Goal: Information Seeking & Learning: Learn about a topic

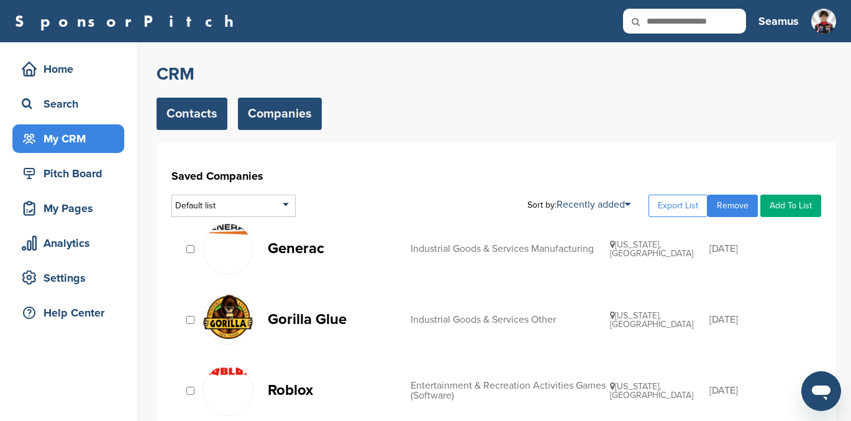
click at [182, 114] on link "Contacts" at bounding box center [192, 114] width 71 height 32
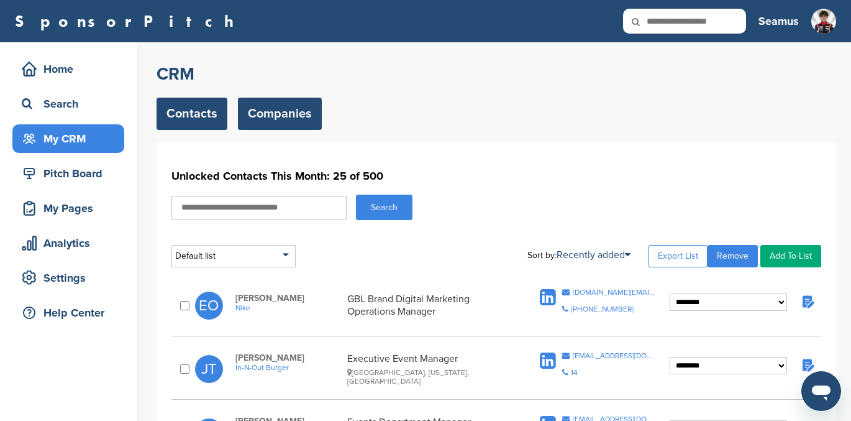
click at [292, 120] on link "Companies" at bounding box center [280, 114] width 84 height 32
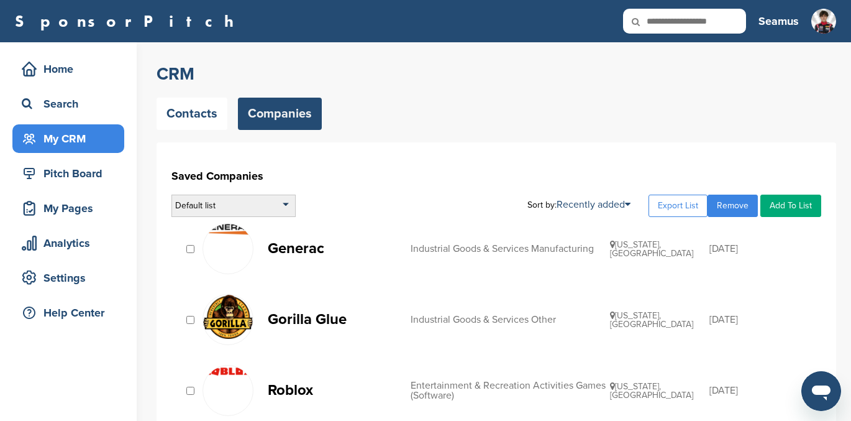
click at [239, 209] on div "Default list" at bounding box center [234, 206] width 124 height 22
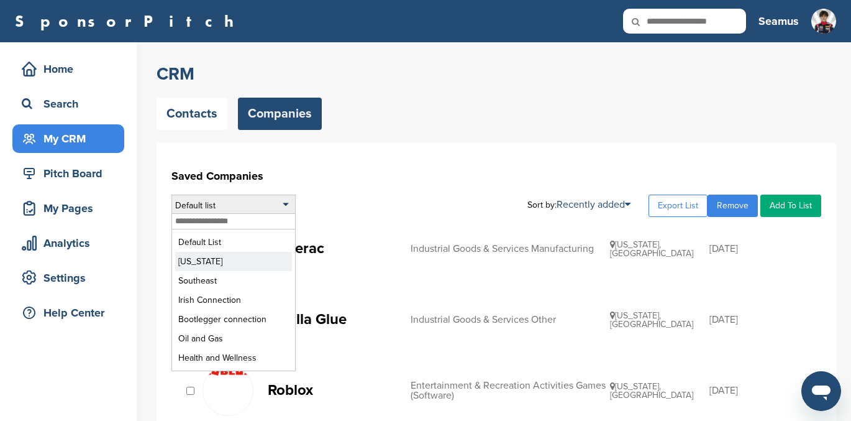
click at [209, 259] on li "[US_STATE]" at bounding box center [233, 261] width 117 height 19
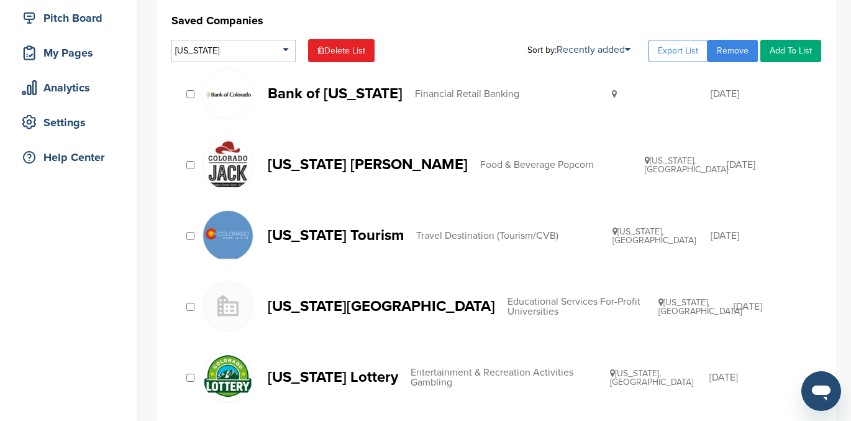
scroll to position [156, 0]
click at [401, 167] on p "[US_STATE] [PERSON_NAME]" at bounding box center [368, 164] width 200 height 16
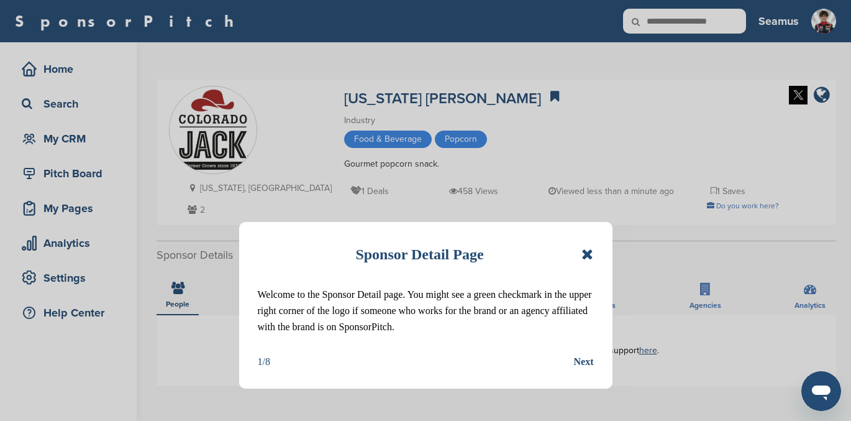
click at [585, 254] on icon at bounding box center [588, 254] width 12 height 15
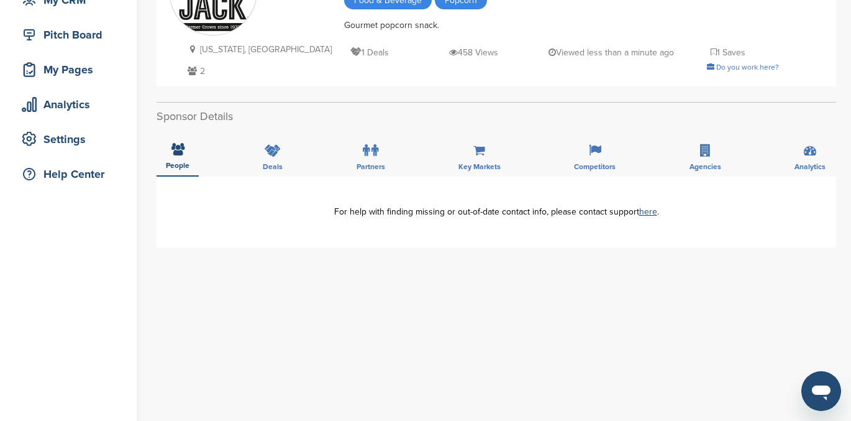
scroll to position [111, 0]
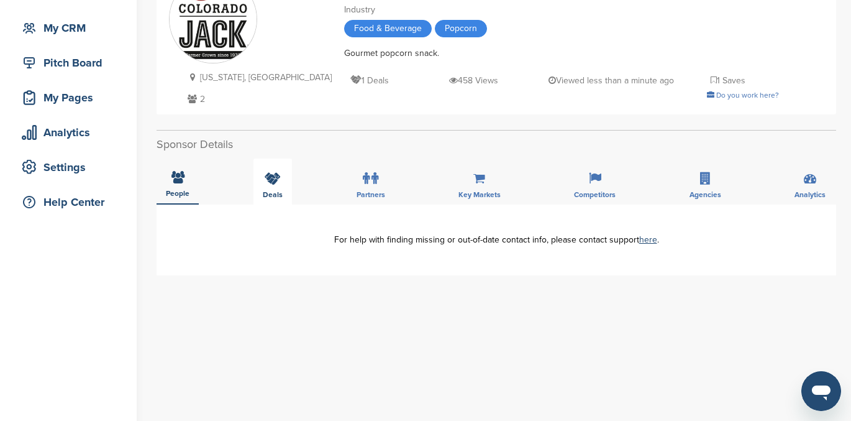
click at [272, 181] on icon at bounding box center [273, 178] width 16 height 12
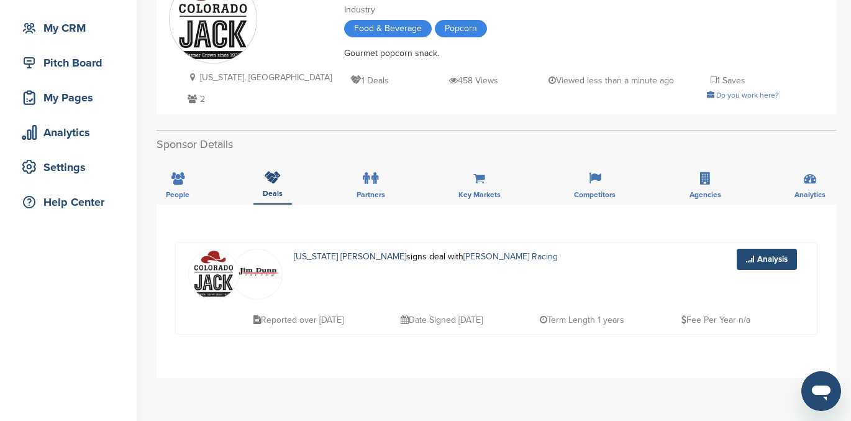
click at [484, 256] on link "Jim Dunn Racing" at bounding box center [511, 256] width 94 height 11
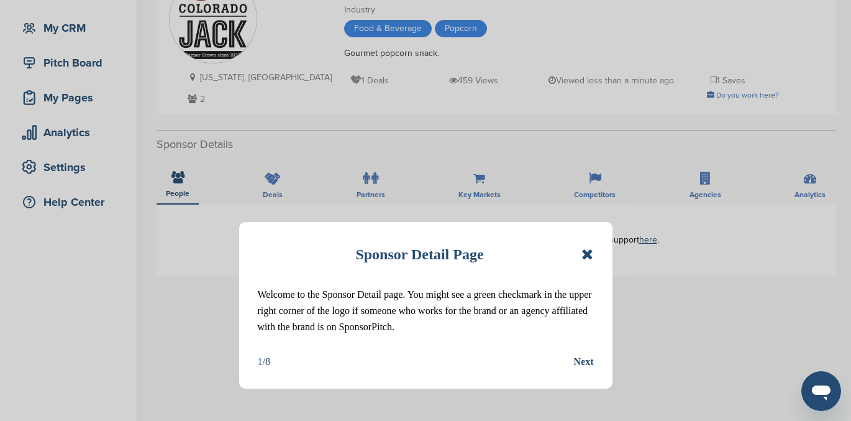
click at [585, 255] on icon at bounding box center [588, 254] width 12 height 15
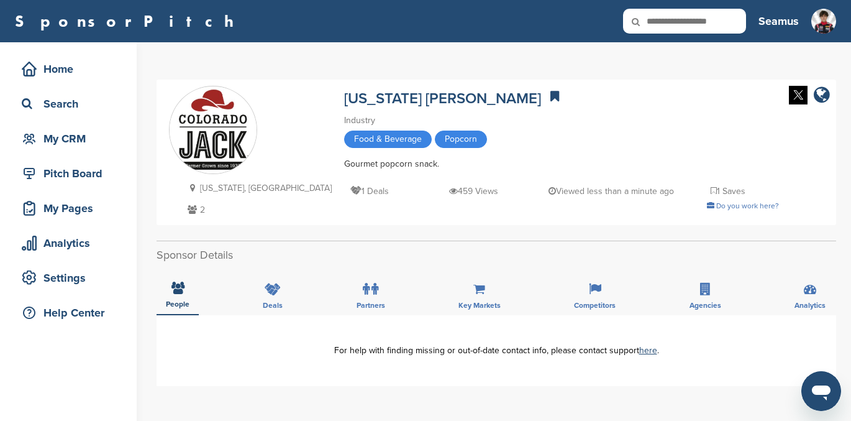
scroll to position [2, 0]
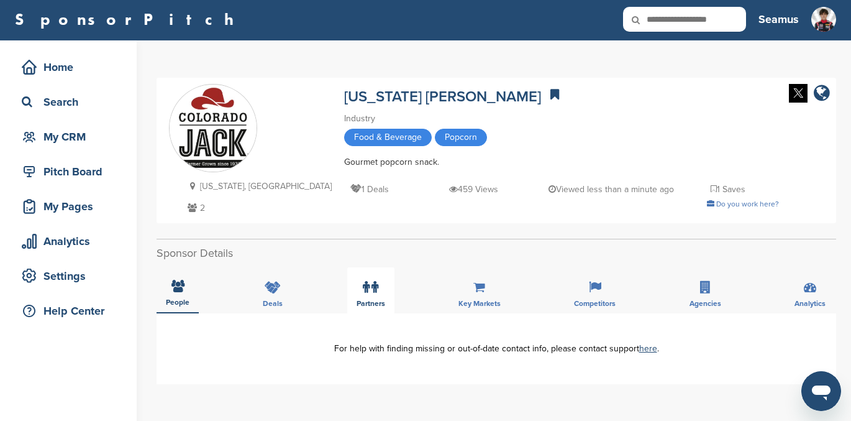
click at [364, 292] on icon at bounding box center [366, 287] width 7 height 12
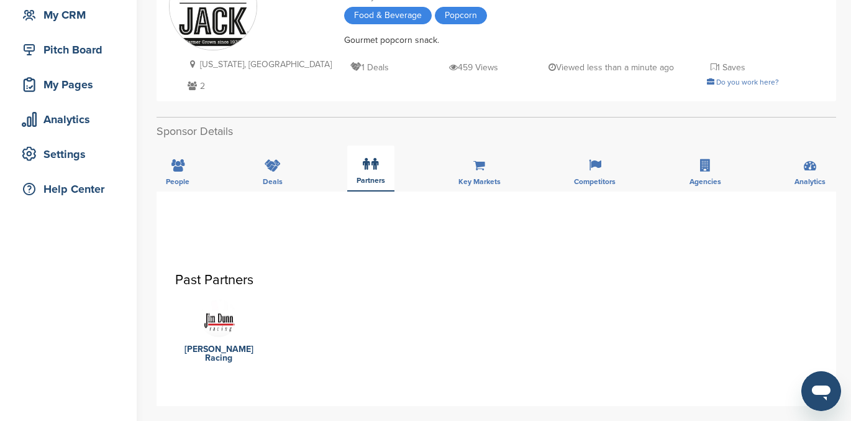
scroll to position [55, 0]
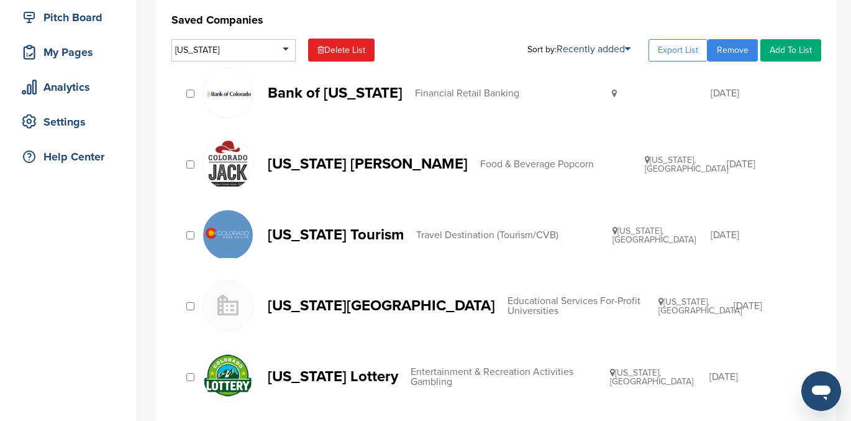
click at [338, 230] on p "[US_STATE] Tourism" at bounding box center [336, 235] width 136 height 16
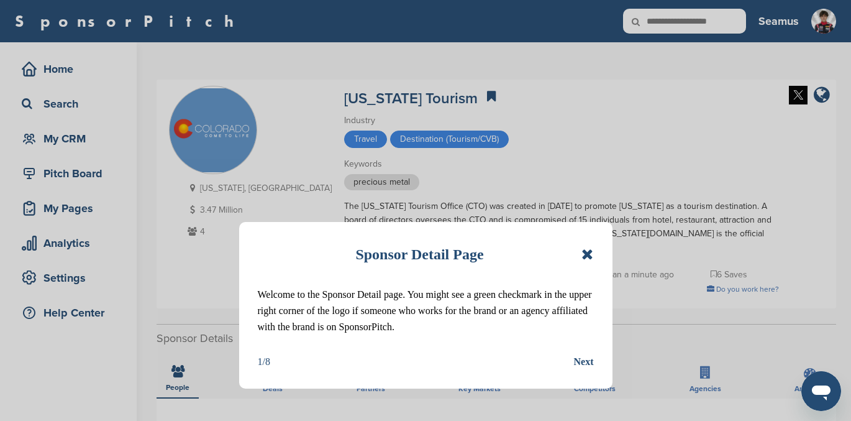
click at [581, 250] on div "Sponsor Detail Page" at bounding box center [426, 254] width 336 height 27
click at [582, 253] on icon at bounding box center [588, 254] width 12 height 15
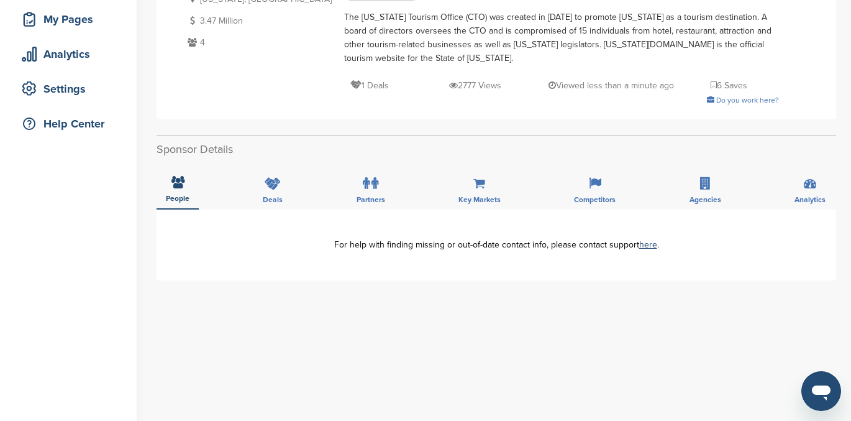
scroll to position [136, 0]
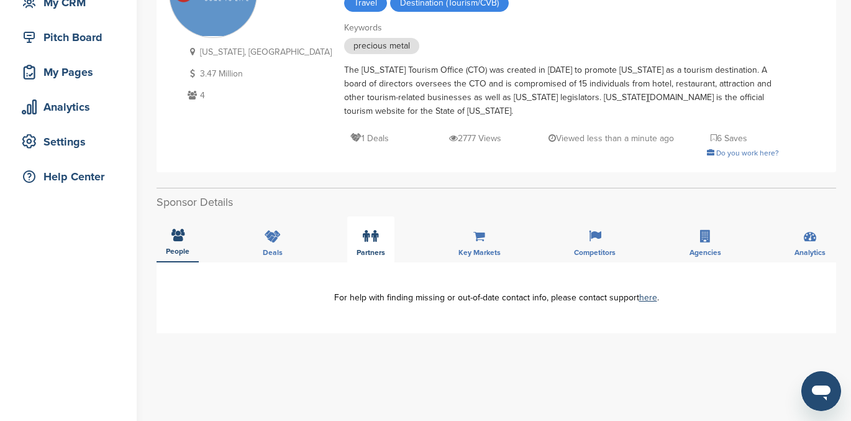
click at [372, 242] on icon at bounding box center [375, 236] width 7 height 12
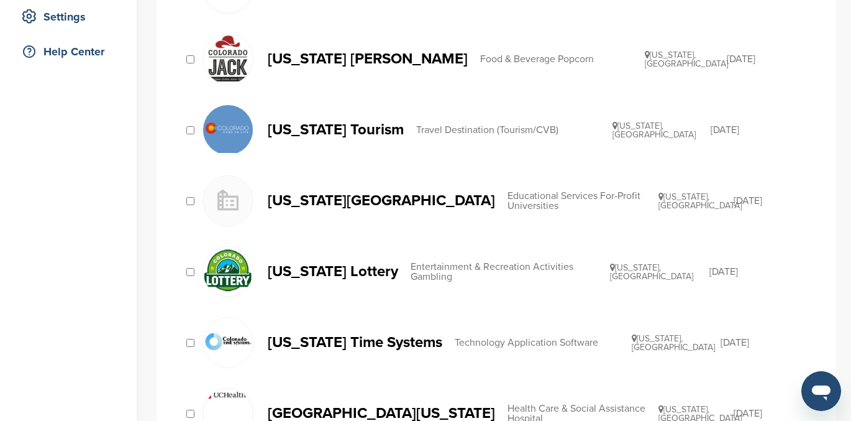
scroll to position [262, 0]
click at [350, 271] on p "[US_STATE] Lottery" at bounding box center [333, 271] width 131 height 16
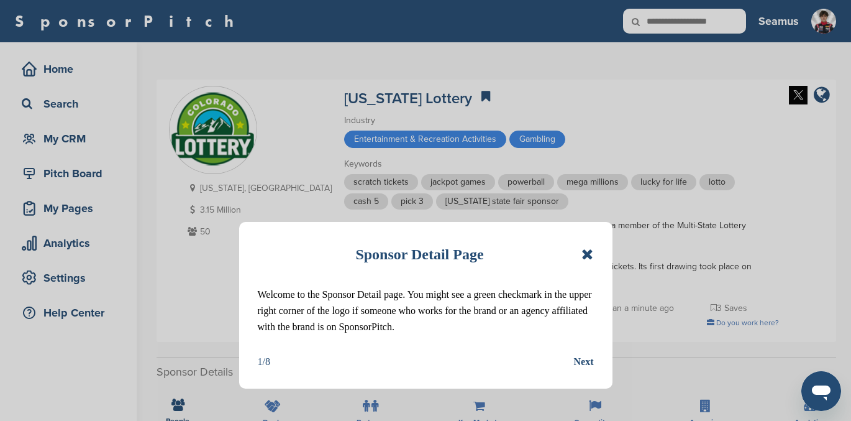
click at [588, 250] on icon at bounding box center [588, 254] width 12 height 15
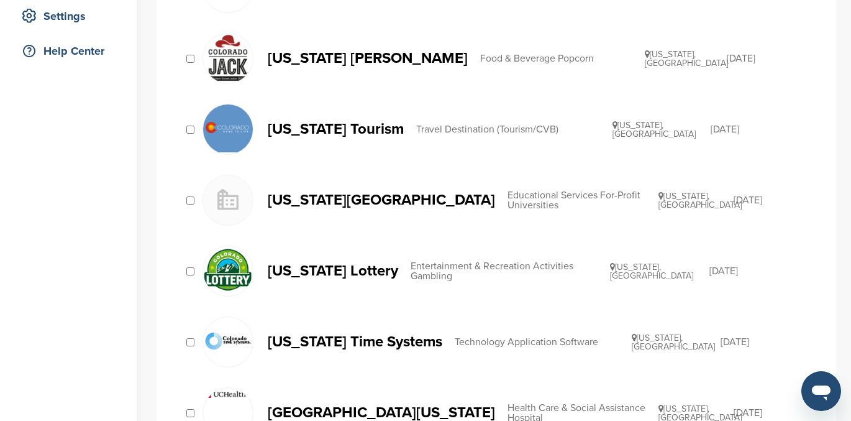
scroll to position [268, 0]
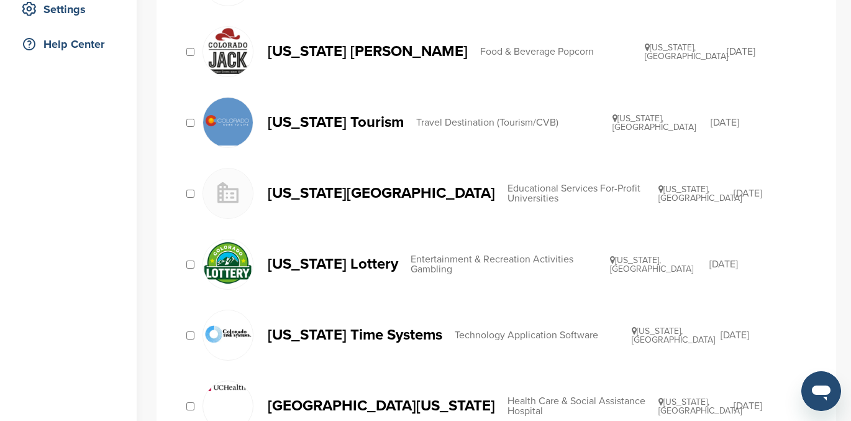
click at [436, 193] on p "Colorado Technical University" at bounding box center [381, 193] width 227 height 16
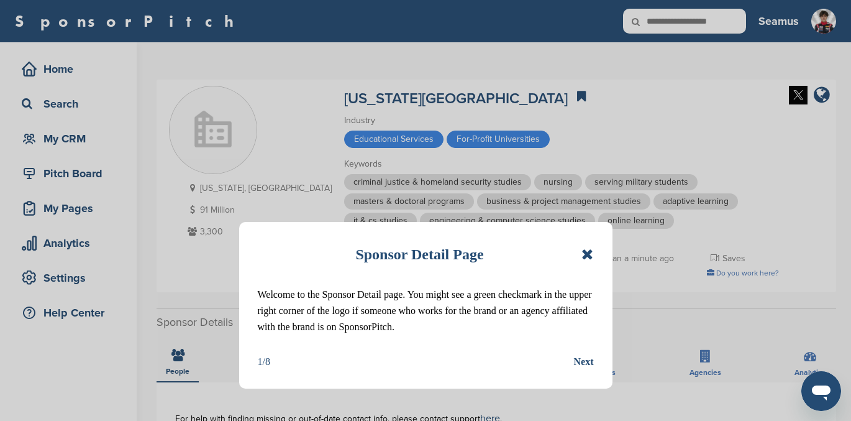
click at [584, 250] on icon at bounding box center [588, 254] width 12 height 15
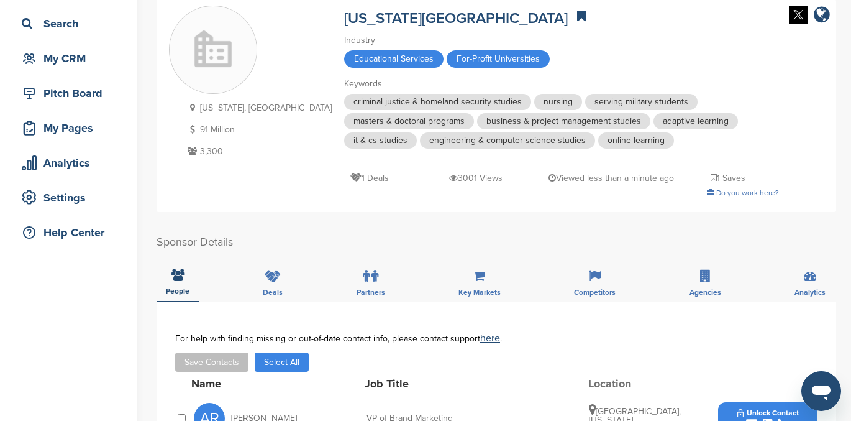
scroll to position [73, 0]
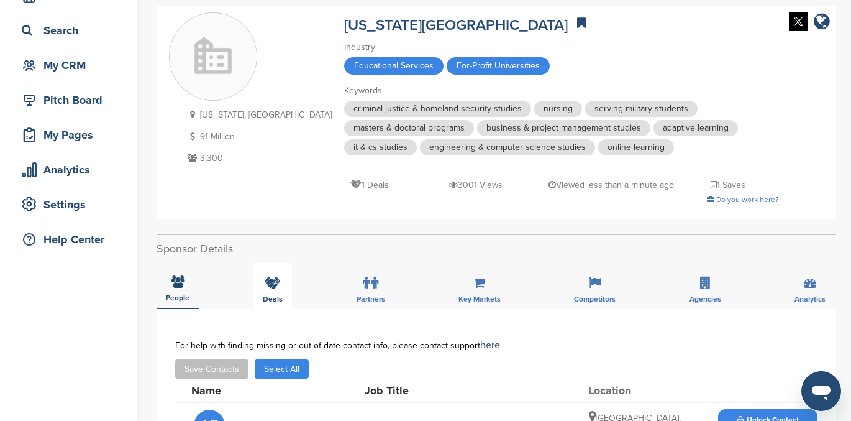
click at [273, 287] on icon at bounding box center [273, 283] width 16 height 12
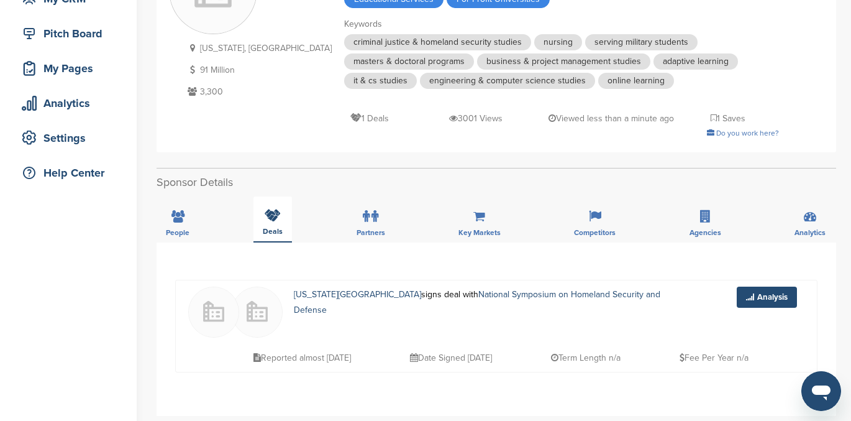
scroll to position [132, 0]
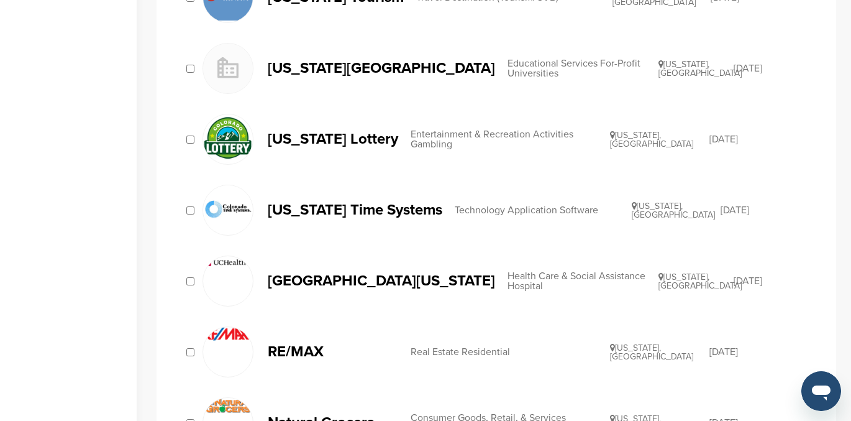
scroll to position [394, 0]
click at [366, 280] on p "[GEOGRAPHIC_DATA][US_STATE]" at bounding box center [381, 280] width 227 height 16
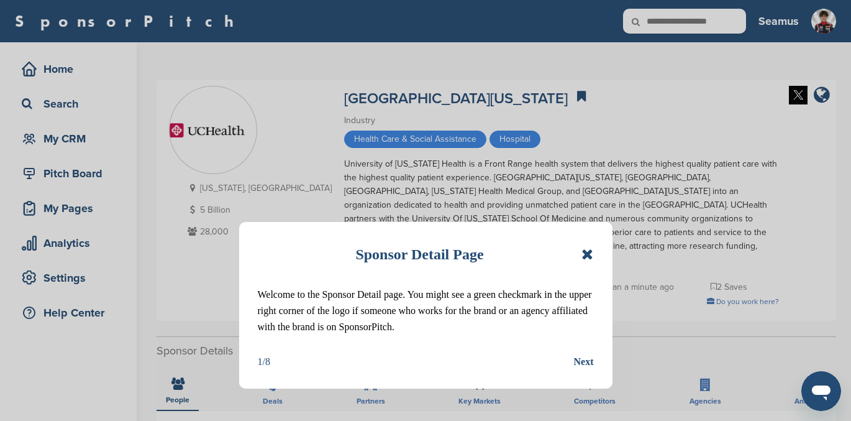
click at [590, 250] on icon at bounding box center [588, 254] width 12 height 15
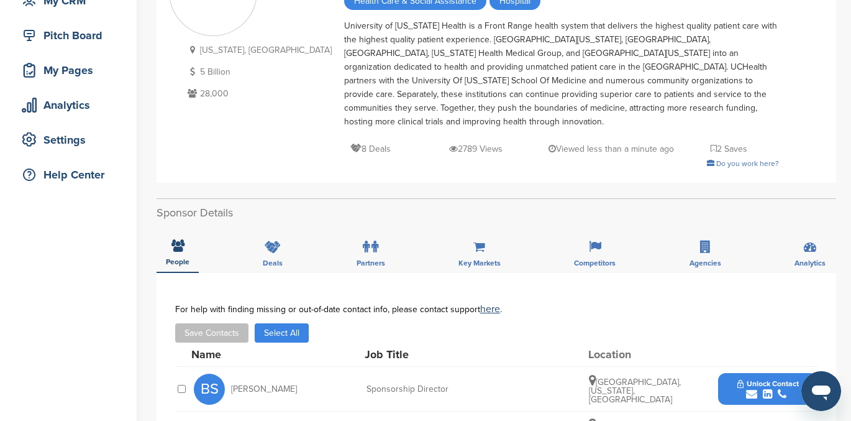
scroll to position [137, 0]
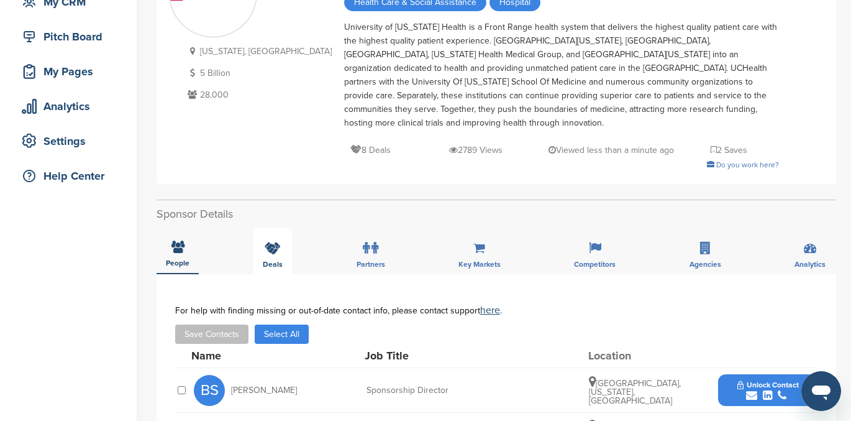
click at [272, 249] on icon at bounding box center [273, 248] width 16 height 12
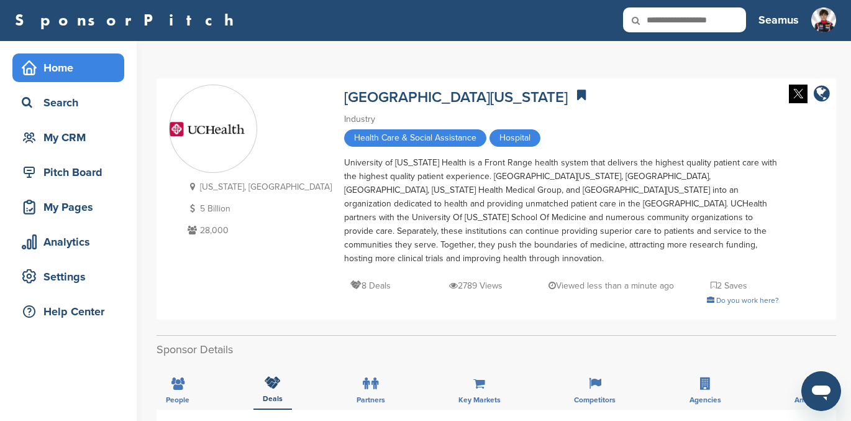
scroll to position [0, 0]
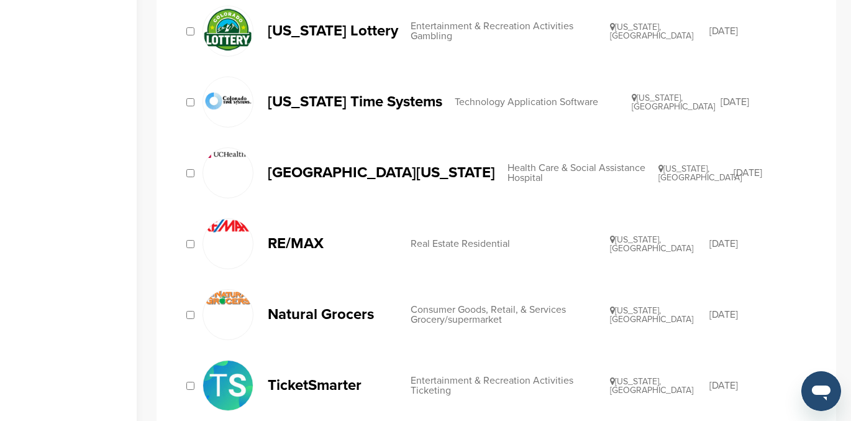
scroll to position [503, 0]
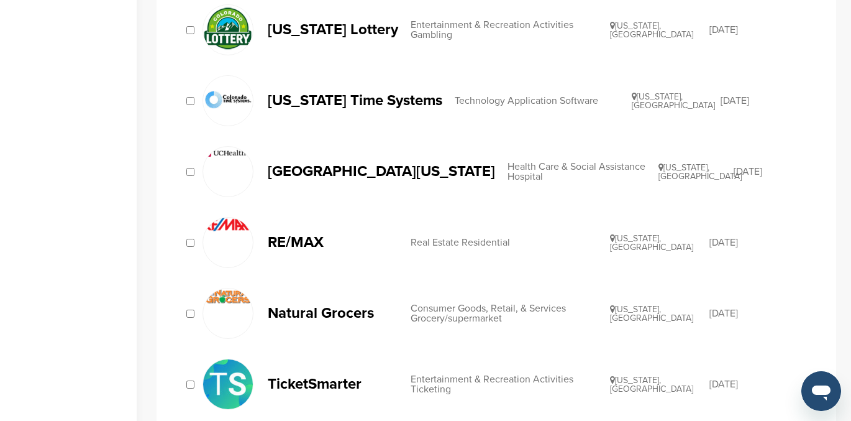
click at [313, 239] on p "RE/MAX" at bounding box center [333, 242] width 131 height 16
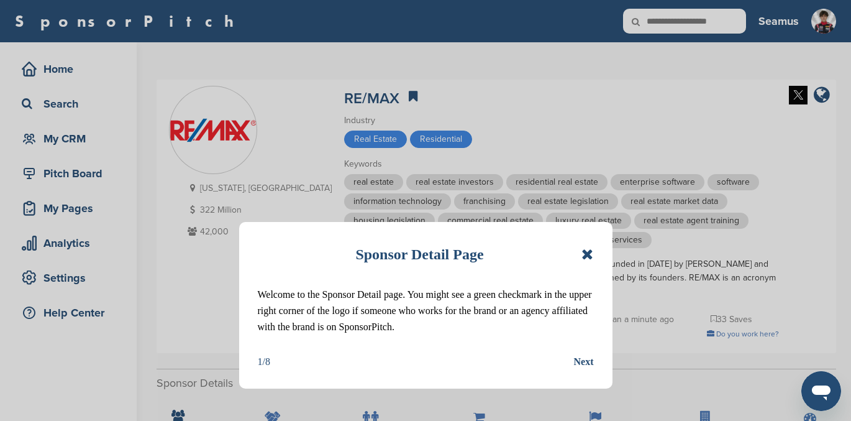
click at [584, 252] on icon at bounding box center [588, 254] width 12 height 15
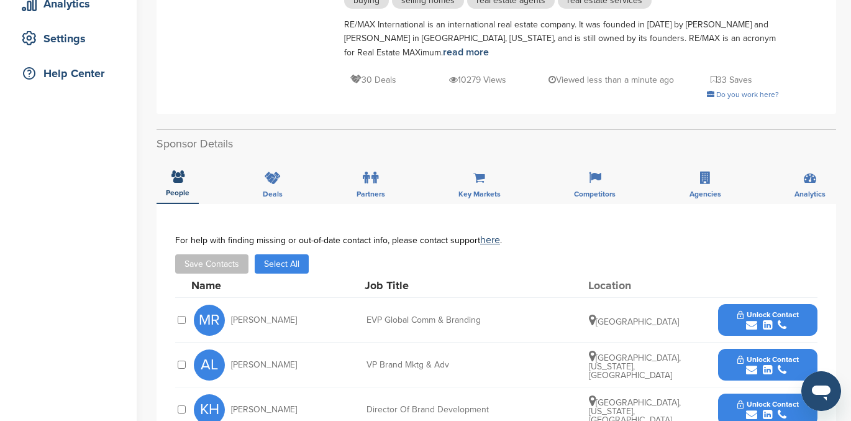
scroll to position [213, 0]
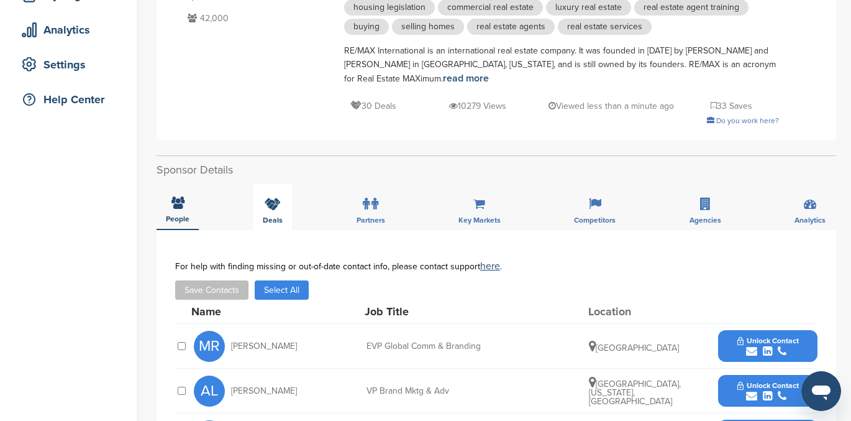
click at [272, 198] on icon at bounding box center [273, 204] width 16 height 12
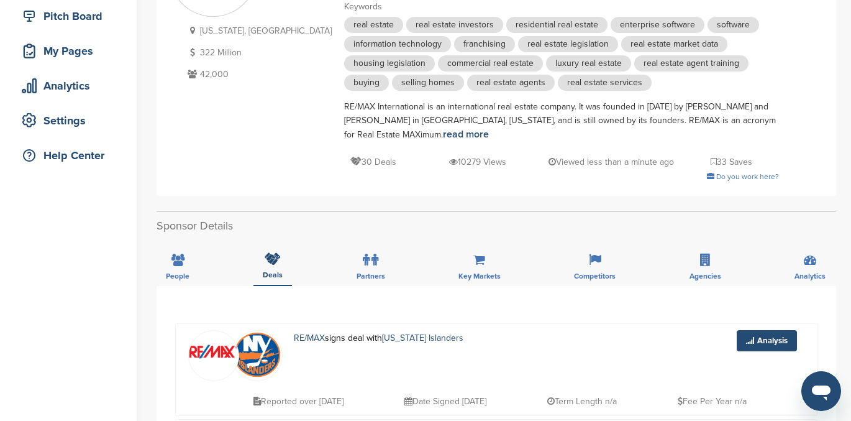
scroll to position [0, 0]
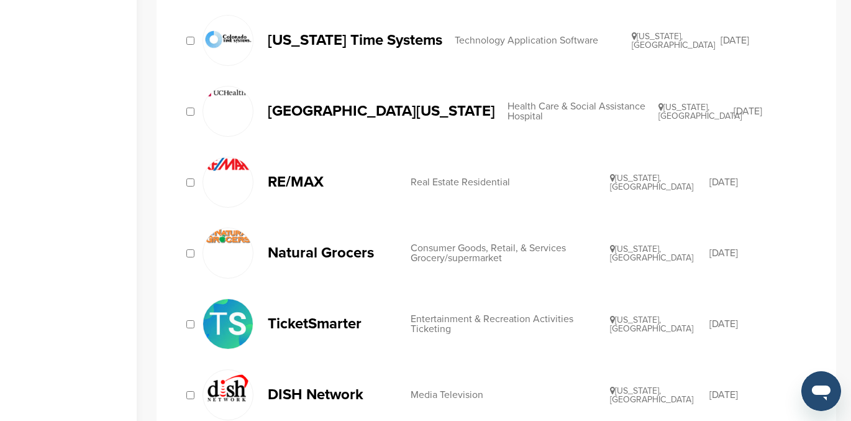
scroll to position [560, 0]
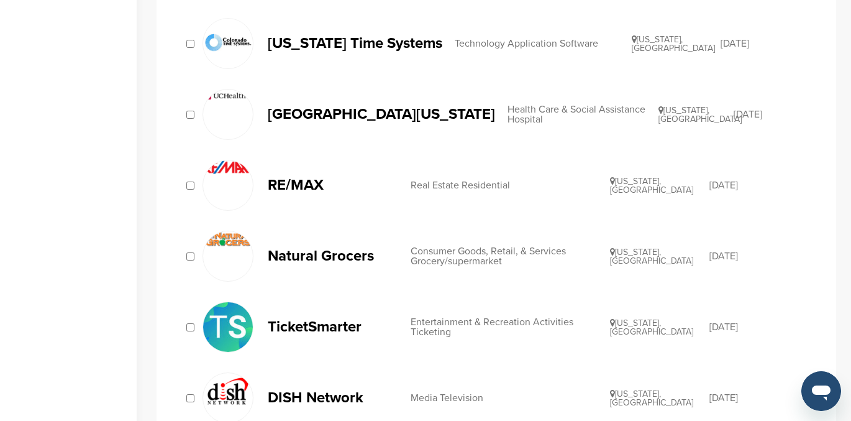
click at [299, 185] on p "RE/MAX" at bounding box center [333, 185] width 131 height 16
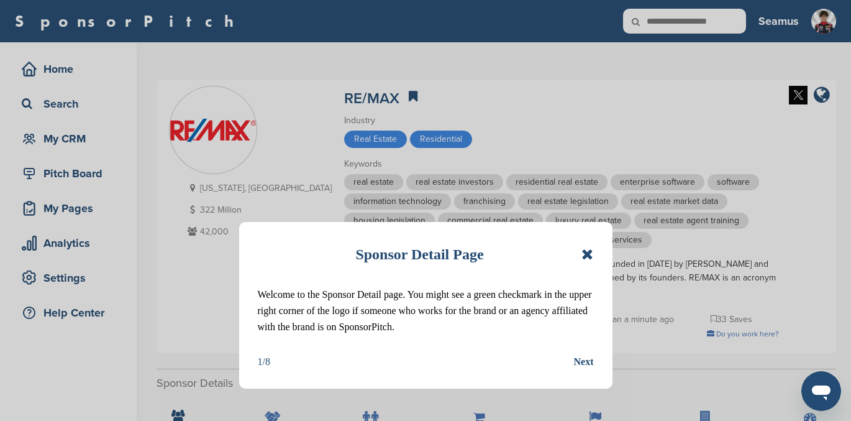
click at [587, 254] on icon at bounding box center [588, 254] width 12 height 15
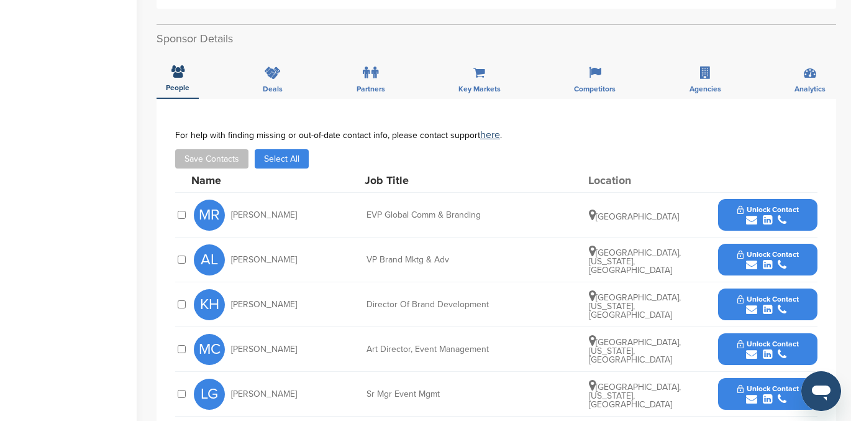
scroll to position [347, 0]
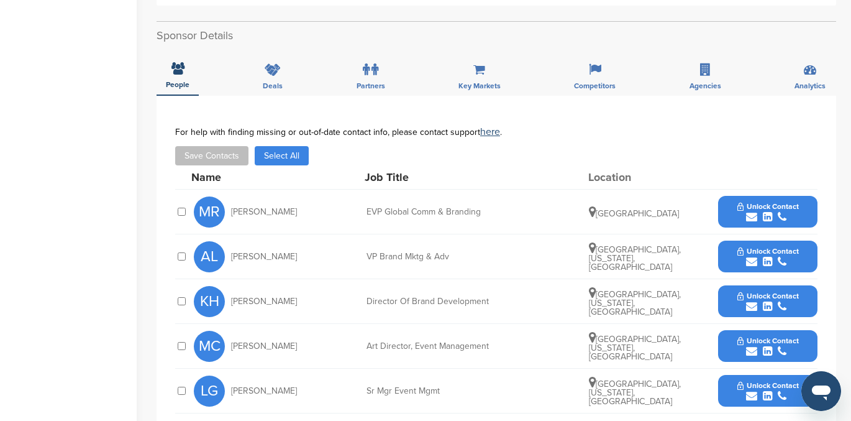
click at [763, 247] on span "Unlock Contact" at bounding box center [769, 251] width 62 height 9
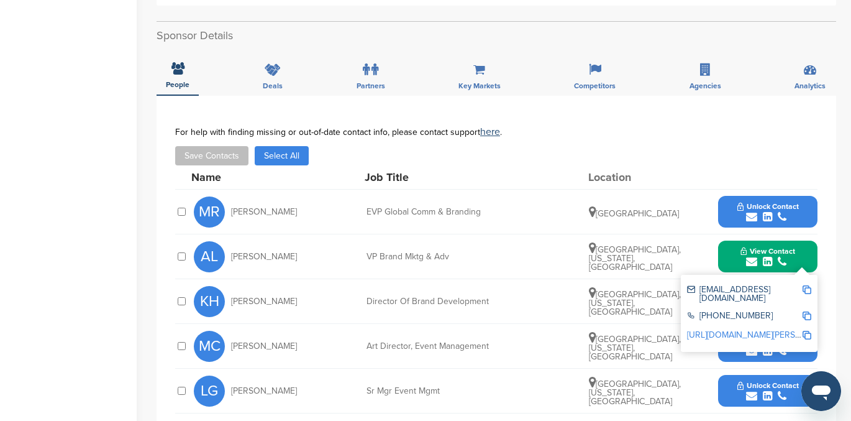
click at [743, 329] on link "http://www.linkedin.com/in/abby-lee-2a530428" at bounding box center [763, 334] width 152 height 11
click at [807, 285] on img at bounding box center [807, 289] width 9 height 9
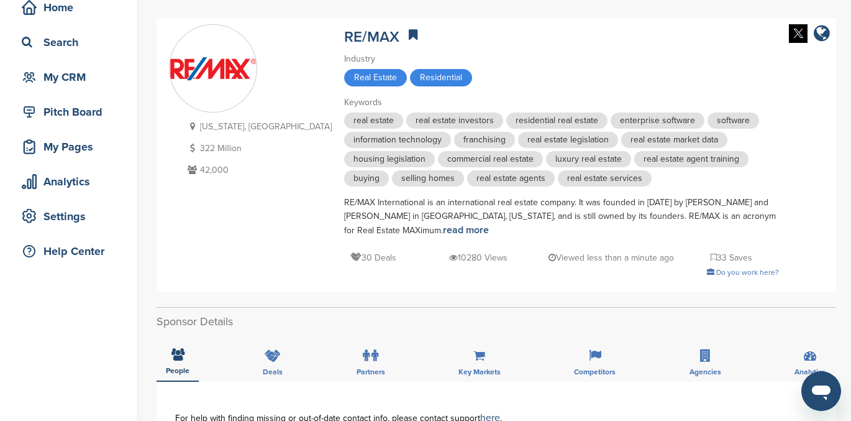
scroll to position [0, 0]
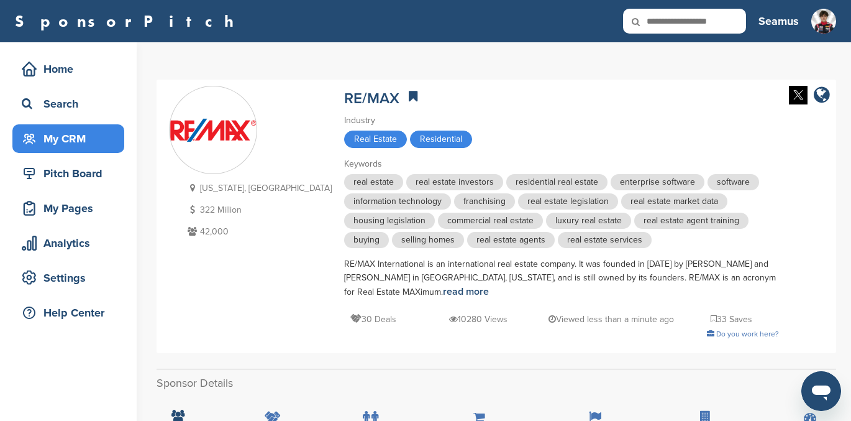
click at [65, 140] on div "My CRM" at bounding box center [72, 138] width 106 height 22
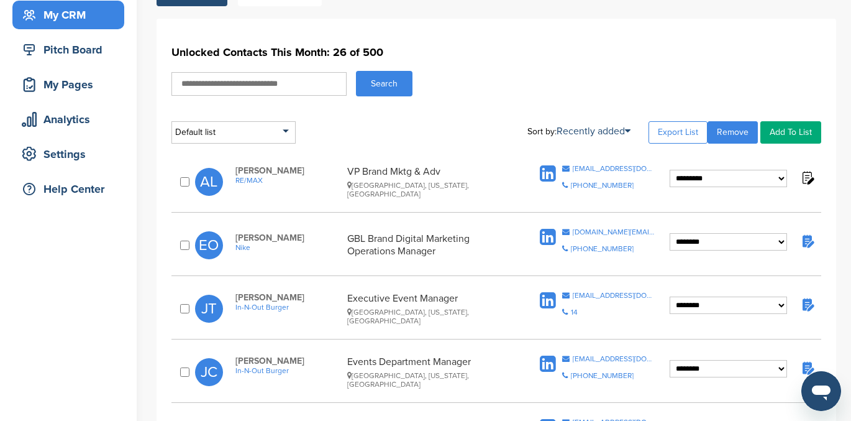
scroll to position [125, 0]
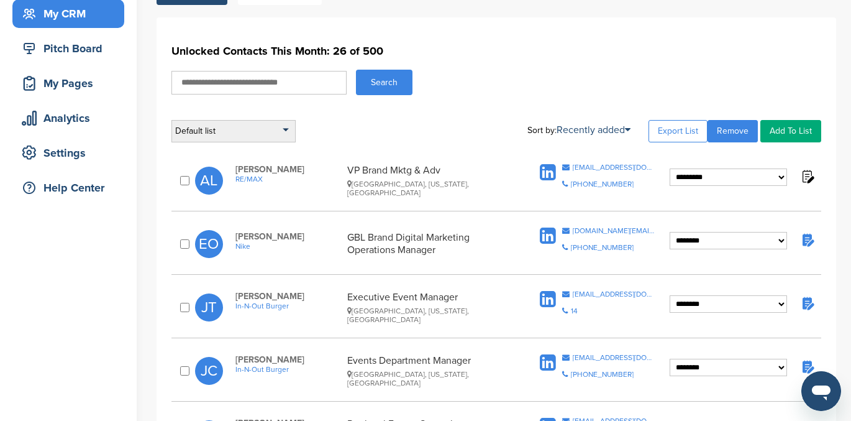
click at [289, 127] on div "Default list" at bounding box center [234, 131] width 124 height 22
click at [345, 130] on div "Default list Default List Sort by: Recently added Last Viewed Company Name Stag…" at bounding box center [497, 131] width 650 height 22
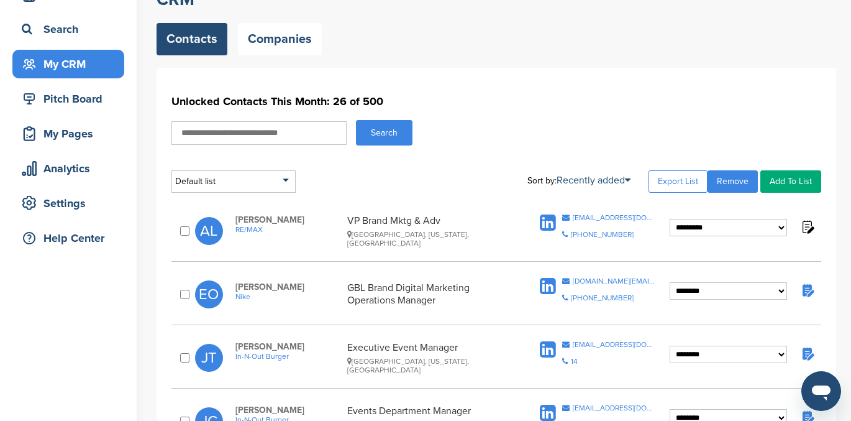
scroll to position [45, 0]
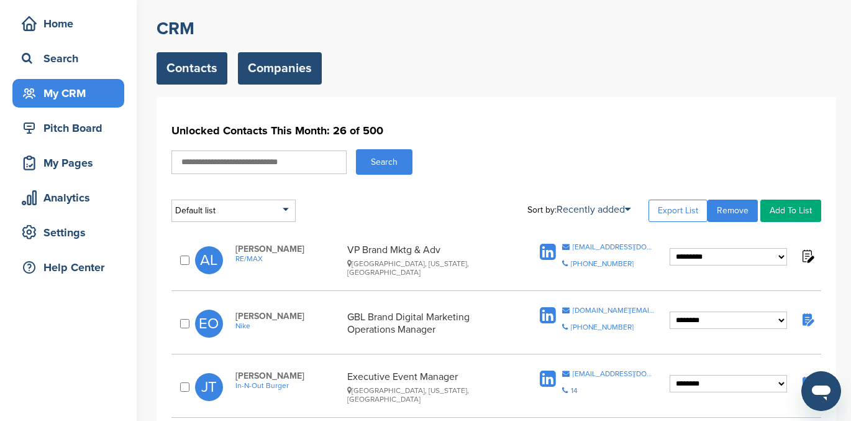
click at [278, 70] on link "Companies" at bounding box center [280, 68] width 84 height 32
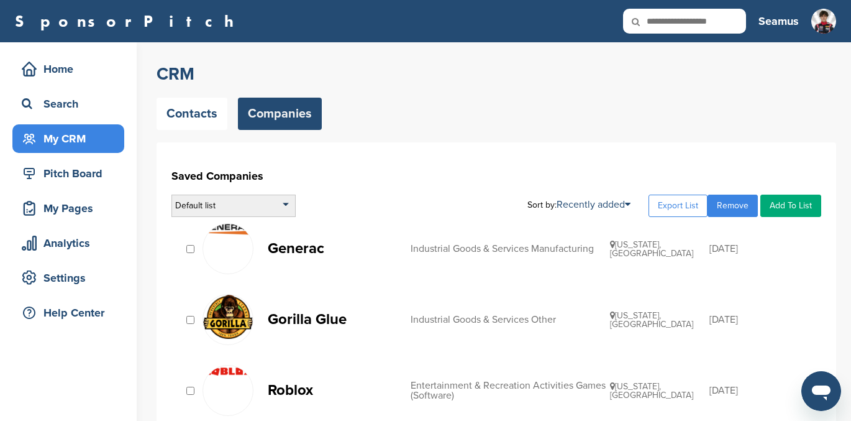
click at [237, 200] on div "Default list" at bounding box center [234, 206] width 124 height 22
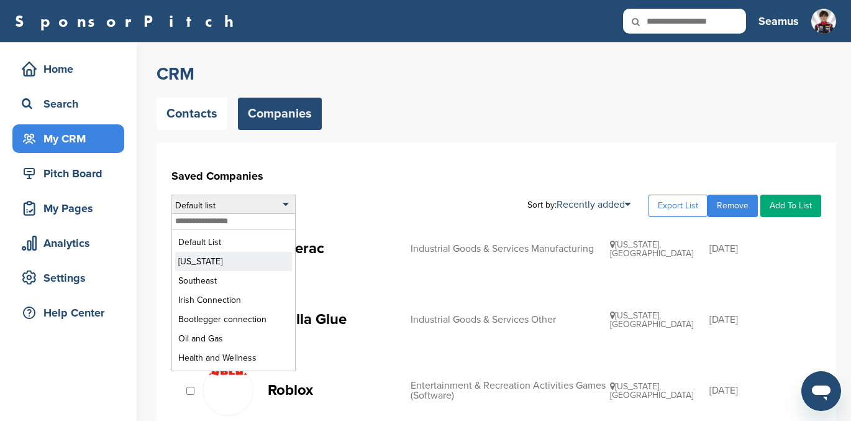
click at [219, 258] on li "[US_STATE]" at bounding box center [233, 261] width 117 height 19
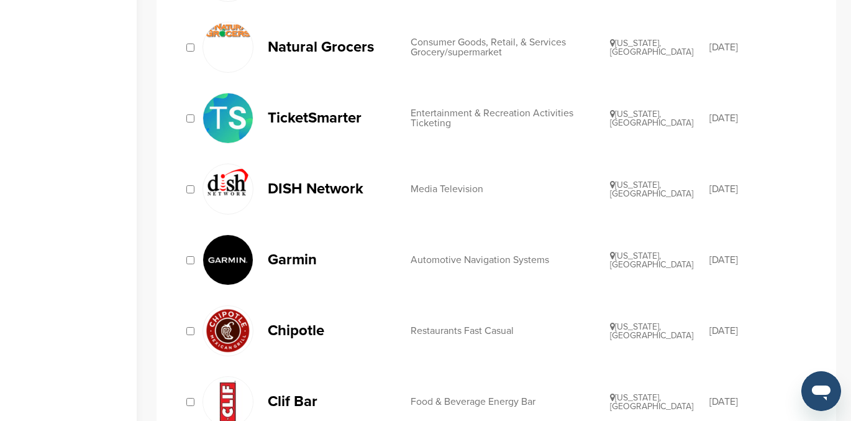
scroll to position [769, 0]
click at [310, 180] on p "DISH Network" at bounding box center [333, 188] width 131 height 16
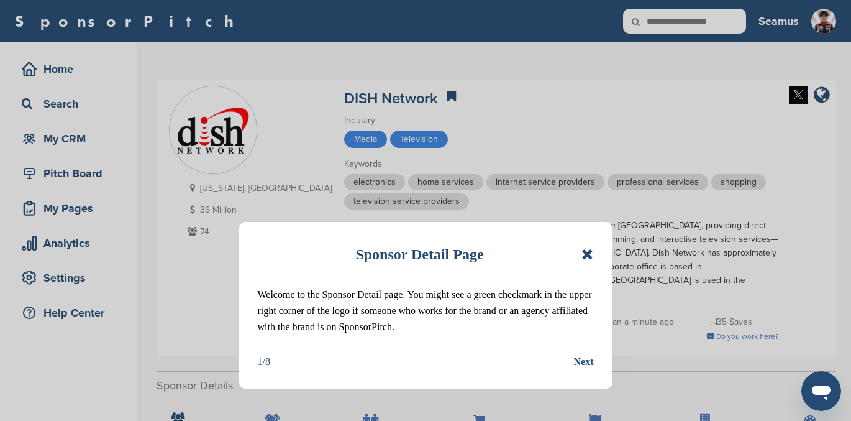
click at [586, 250] on icon at bounding box center [588, 254] width 12 height 15
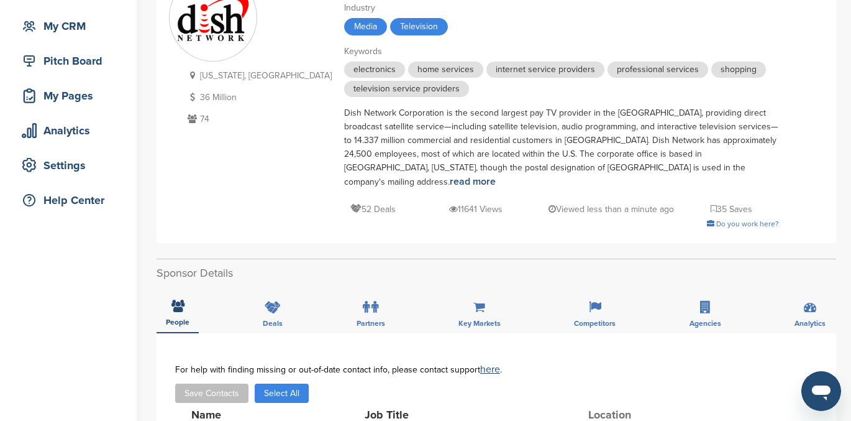
scroll to position [145, 0]
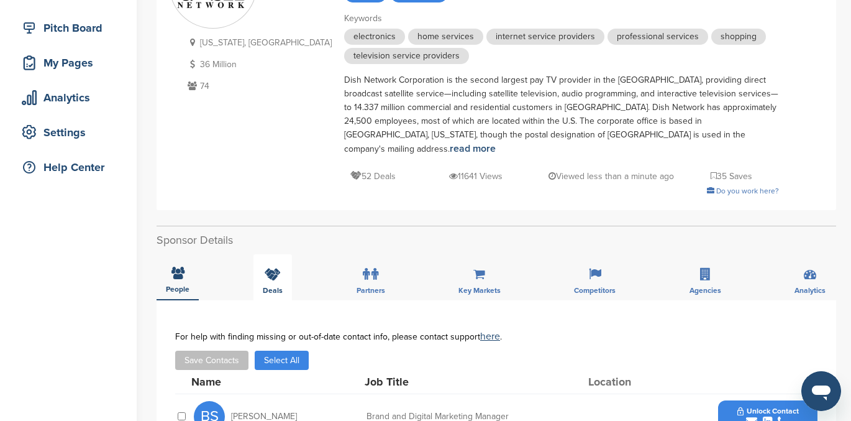
click at [270, 268] on icon at bounding box center [273, 274] width 16 height 12
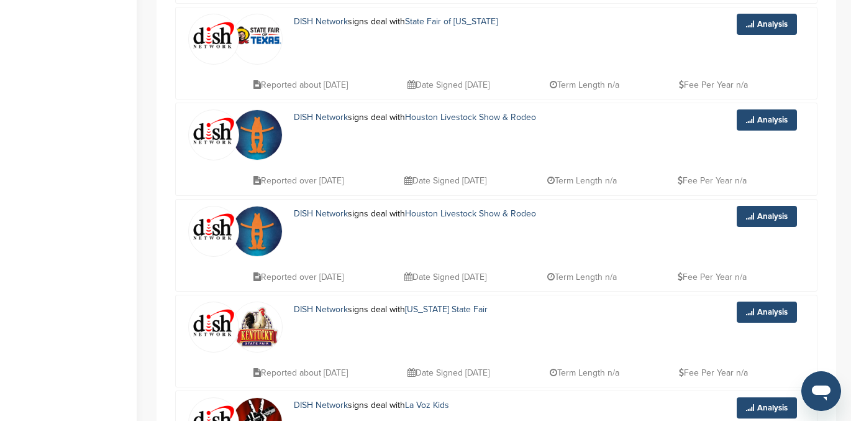
scroll to position [0, 0]
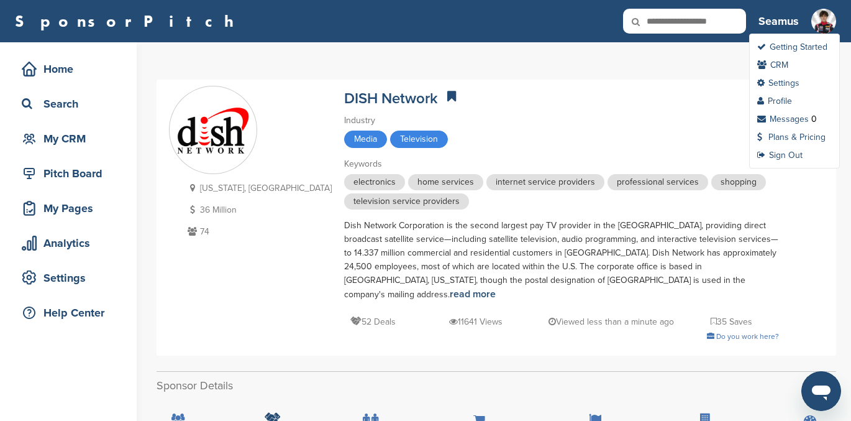
click at [827, 16] on img at bounding box center [824, 21] width 25 height 25
click at [779, 100] on link "Profile" at bounding box center [775, 101] width 35 height 11
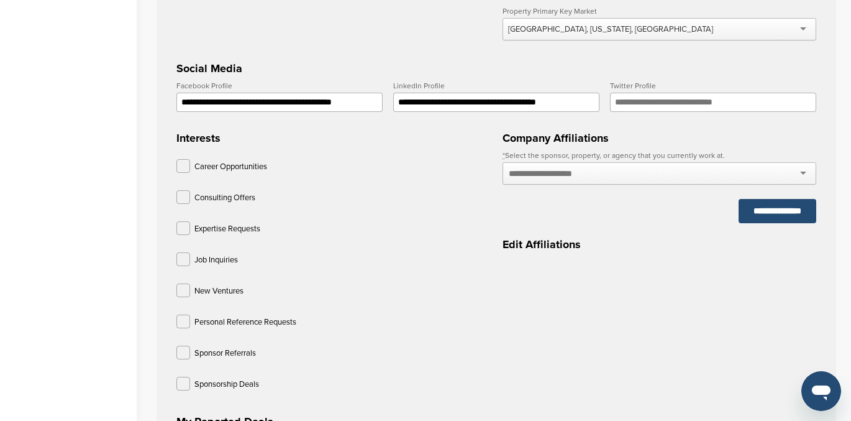
scroll to position [410, 0]
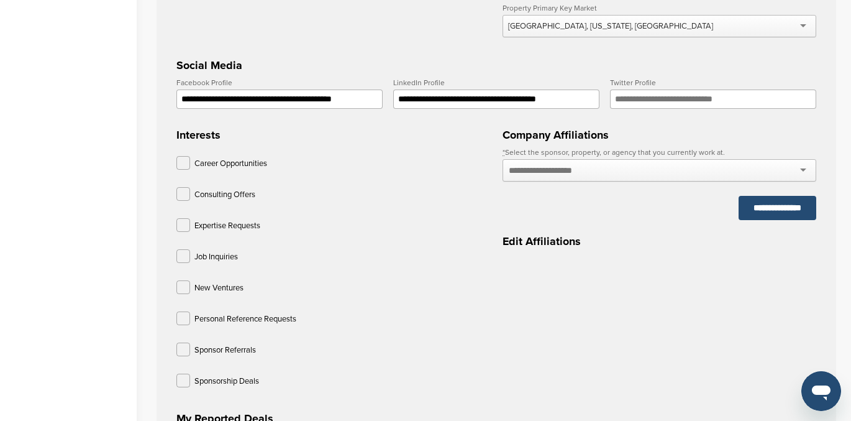
click at [589, 176] on input "text" at bounding box center [554, 170] width 91 height 11
click at [623, 180] on div at bounding box center [660, 170] width 314 height 22
click at [626, 220] on div "**********" at bounding box center [660, 184] width 314 height 71
click at [803, 171] on div at bounding box center [660, 170] width 314 height 22
click at [583, 176] on input "text" at bounding box center [554, 170] width 91 height 11
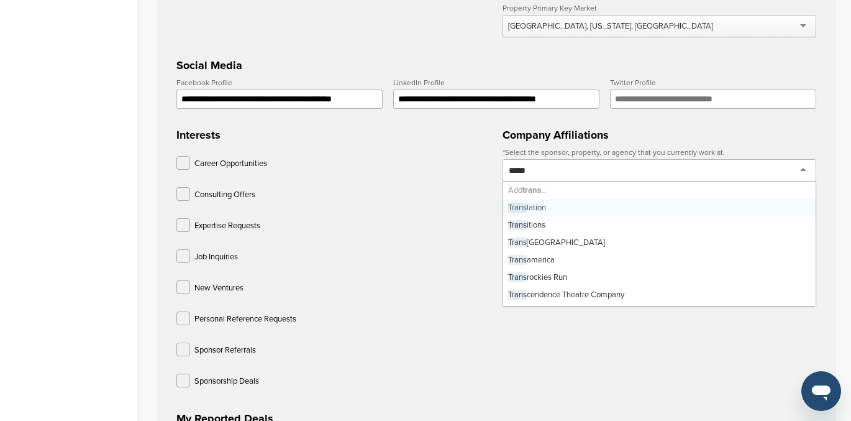
type input "******"
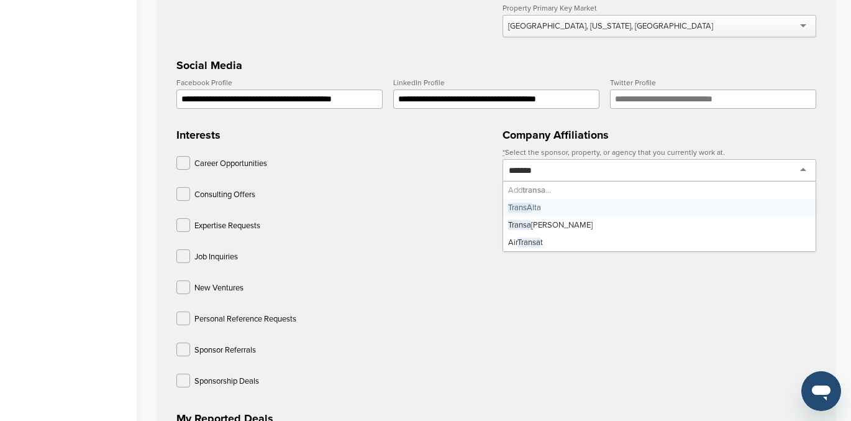
scroll to position [0, 0]
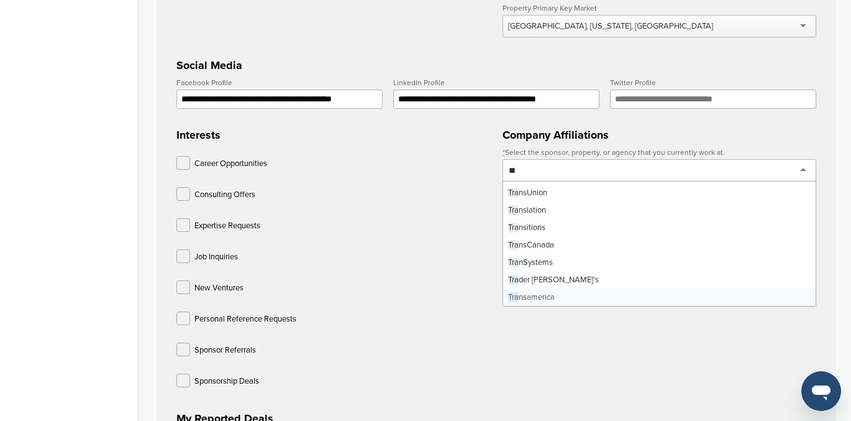
type input "*"
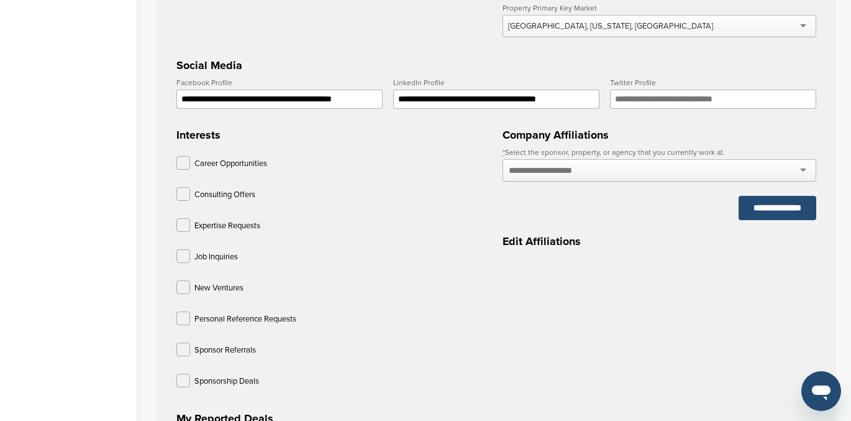
click at [454, 217] on div "Career Opportunities Consulting Offers Expertise Requests Job Inquiries New Ven…" at bounding box center [334, 274] width 314 height 236
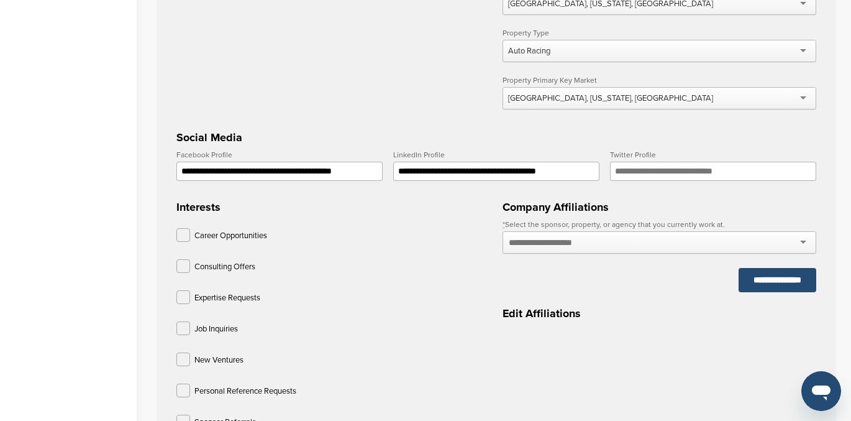
scroll to position [0, 0]
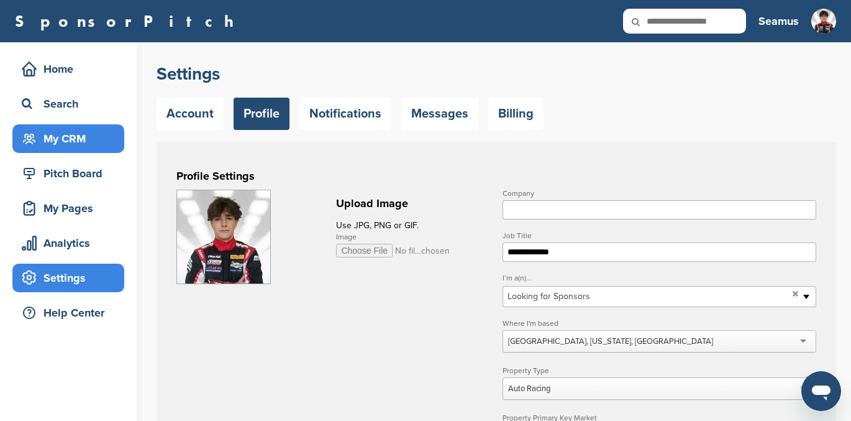
click at [64, 135] on div "My CRM" at bounding box center [72, 138] width 106 height 22
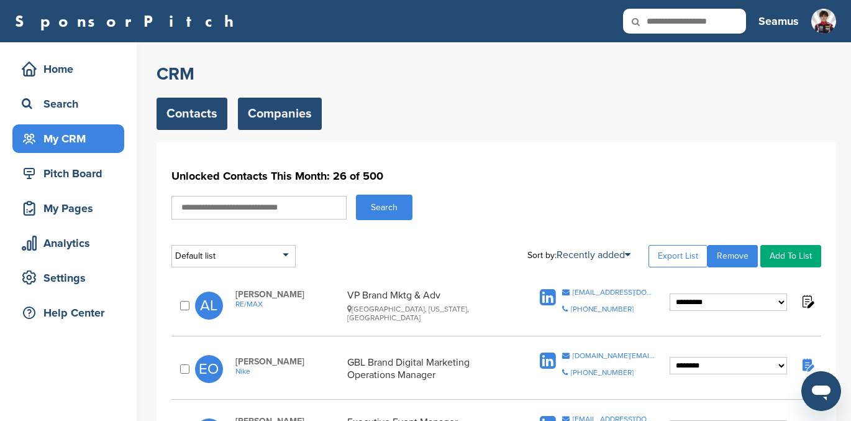
click at [268, 118] on link "Companies" at bounding box center [280, 114] width 84 height 32
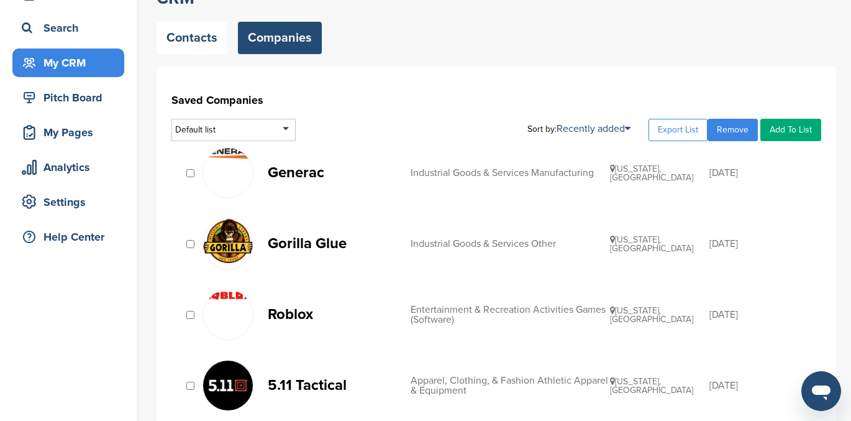
scroll to position [93, 0]
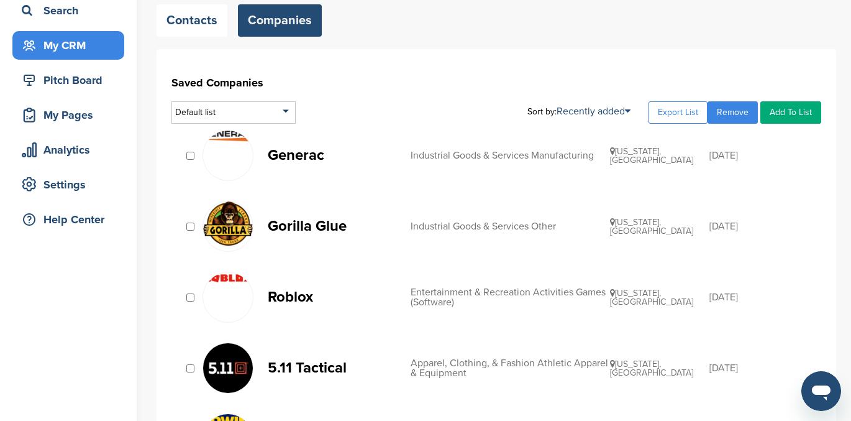
click at [300, 223] on p "Gorilla Glue" at bounding box center [333, 226] width 131 height 16
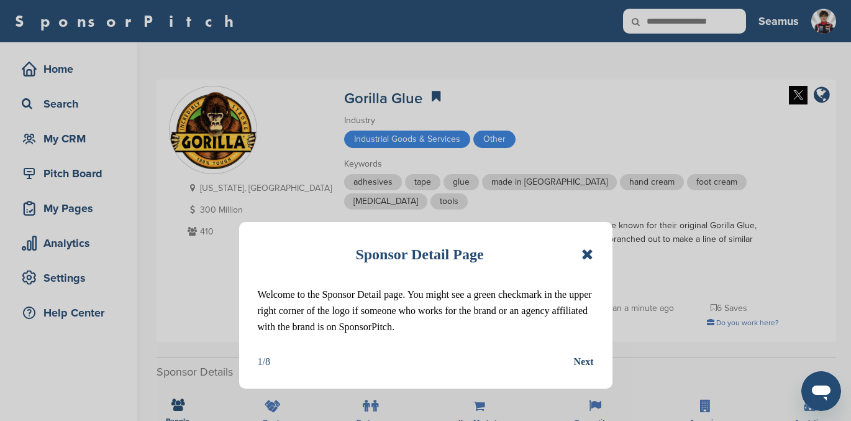
click at [583, 250] on icon at bounding box center [588, 254] width 12 height 15
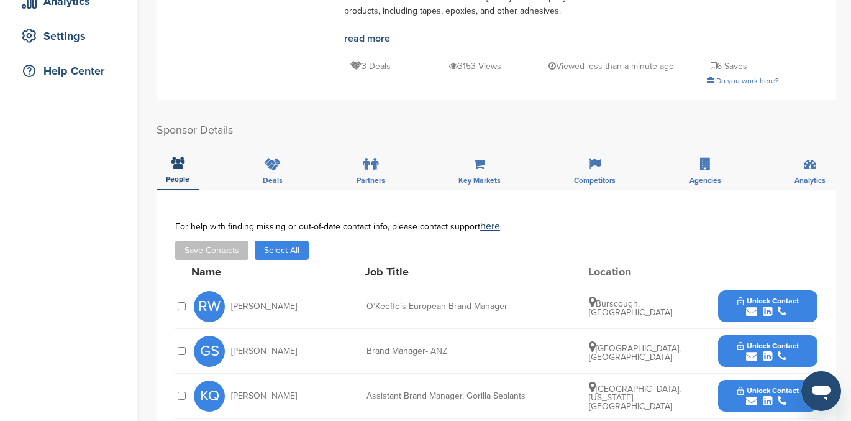
scroll to position [241, 0]
click at [265, 158] on icon at bounding box center [273, 164] width 16 height 12
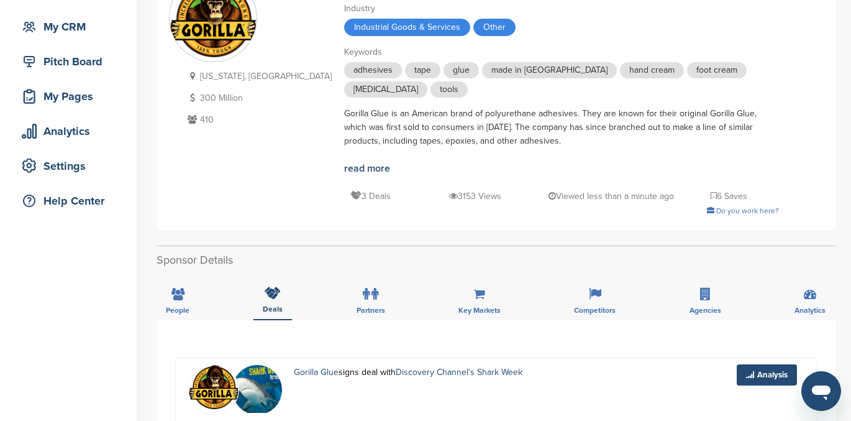
scroll to position [0, 0]
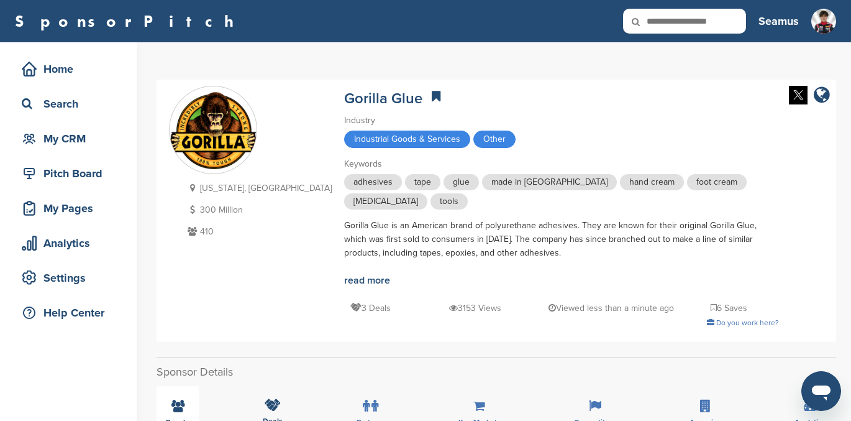
click at [180, 386] on div "People" at bounding box center [178, 409] width 42 height 46
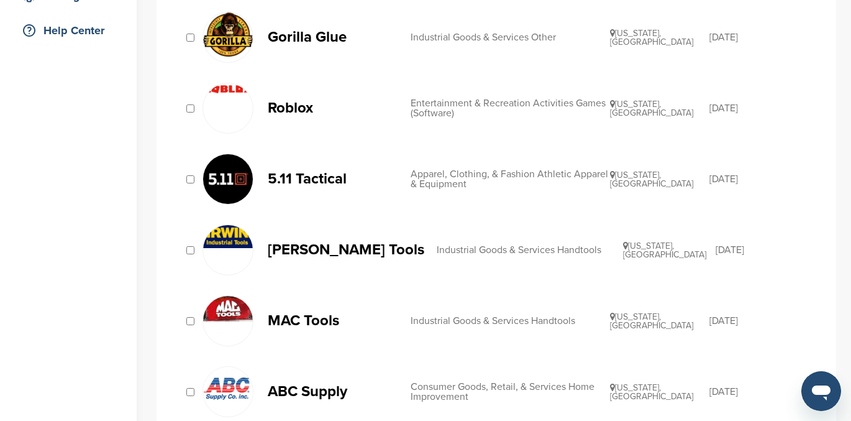
scroll to position [285, 0]
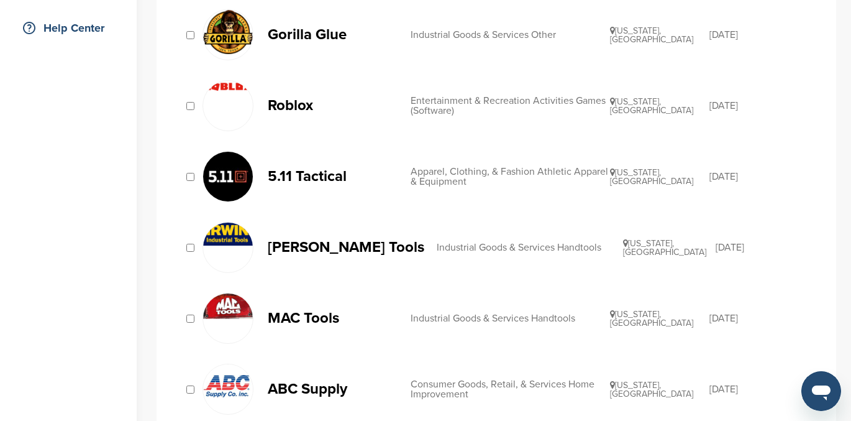
click at [314, 240] on p "[PERSON_NAME] Tools" at bounding box center [346, 247] width 157 height 16
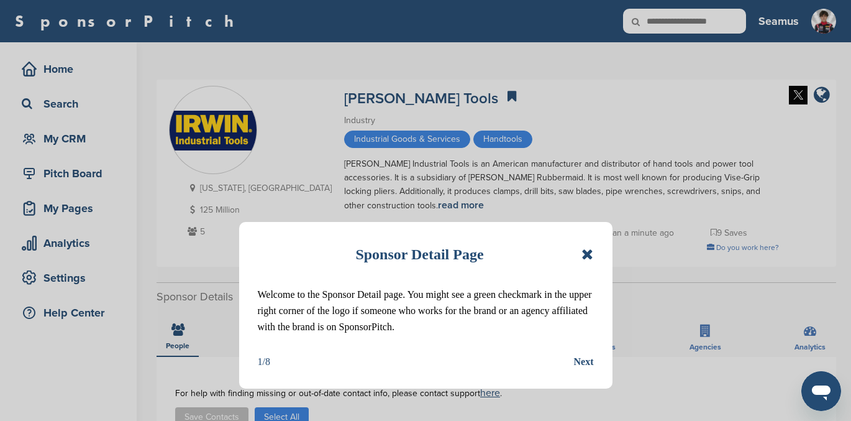
click at [584, 255] on icon at bounding box center [588, 254] width 12 height 15
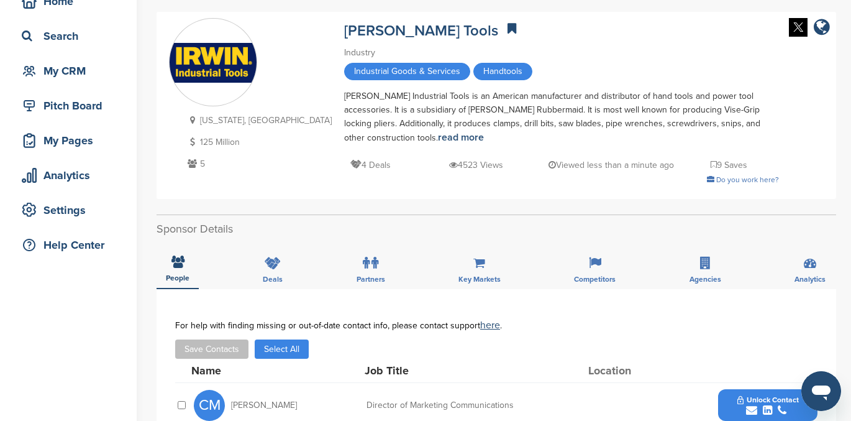
scroll to position [66, 0]
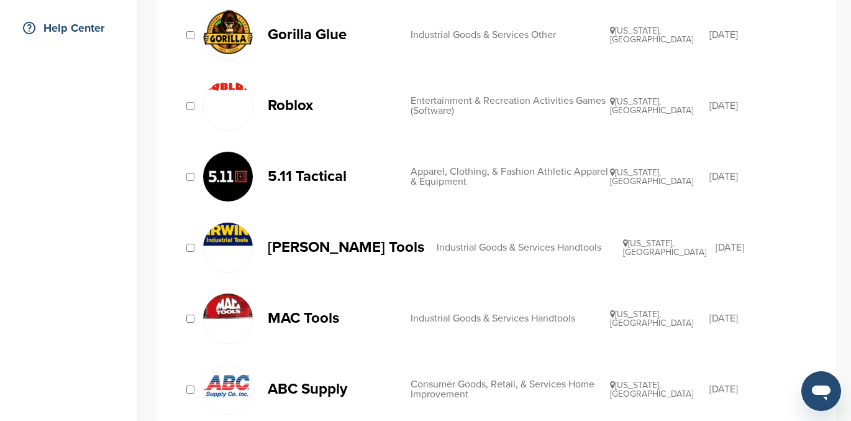
click at [328, 171] on p "5.11 Tactical" at bounding box center [333, 176] width 131 height 16
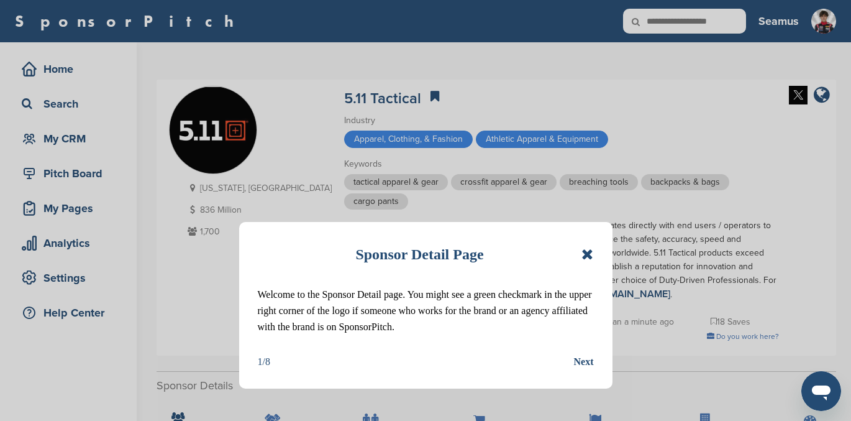
click at [589, 252] on icon at bounding box center [588, 254] width 12 height 15
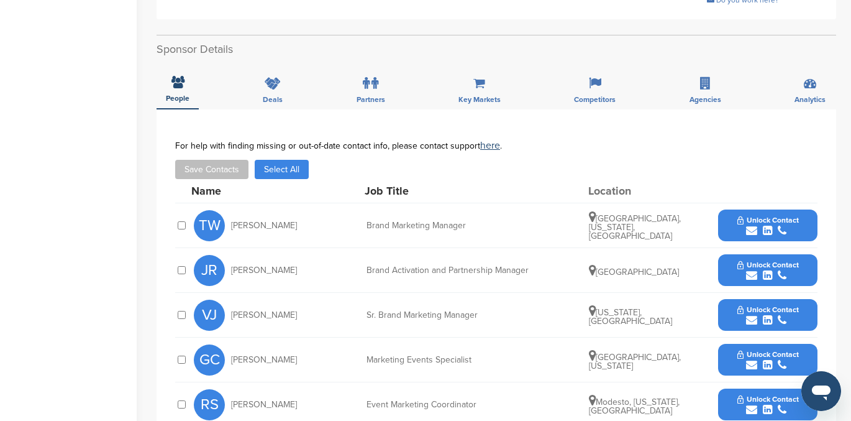
scroll to position [337, 0]
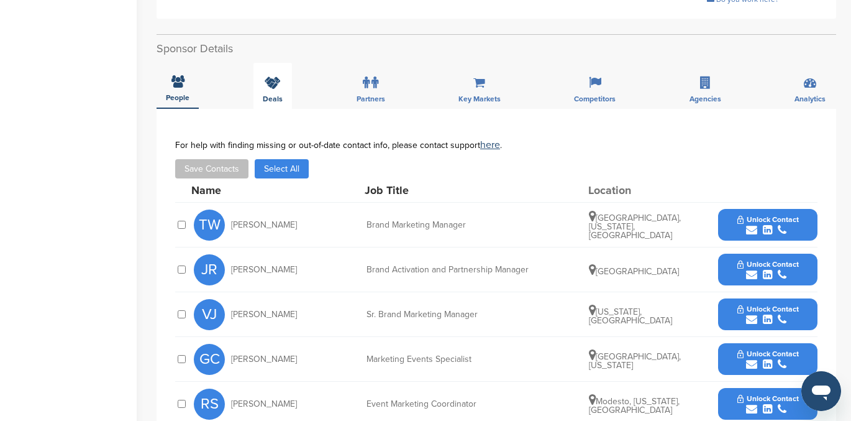
click at [273, 88] on icon at bounding box center [273, 82] width 16 height 12
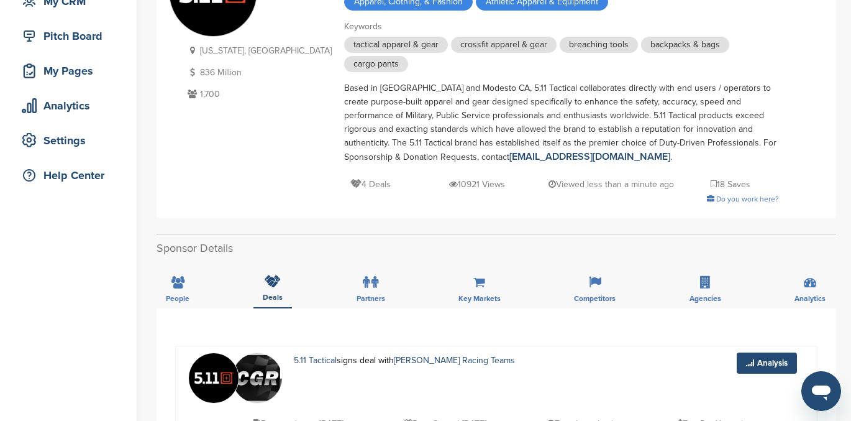
scroll to position [138, 0]
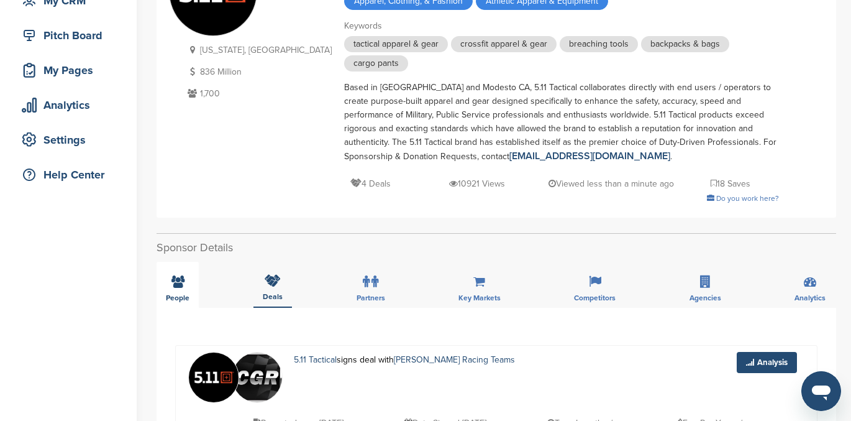
click at [173, 282] on icon at bounding box center [178, 281] width 13 height 12
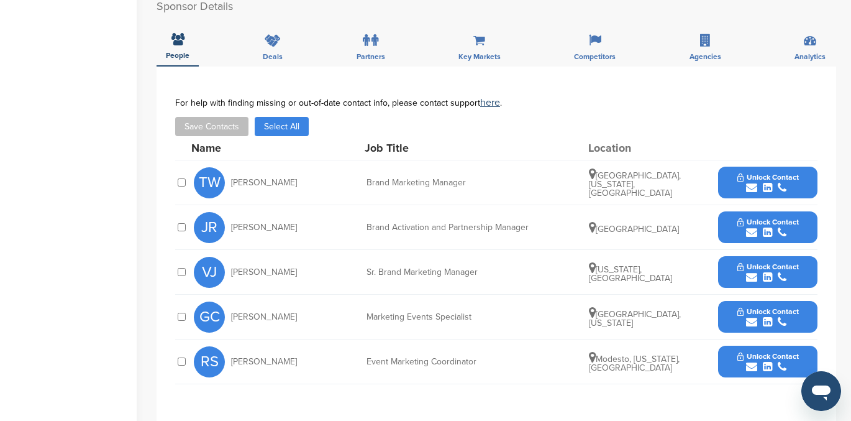
scroll to position [381, 0]
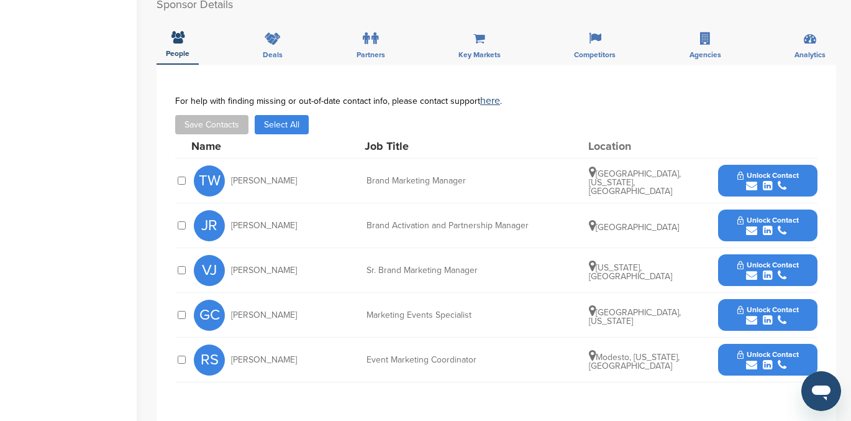
click at [749, 231] on icon "submit" at bounding box center [751, 230] width 11 height 11
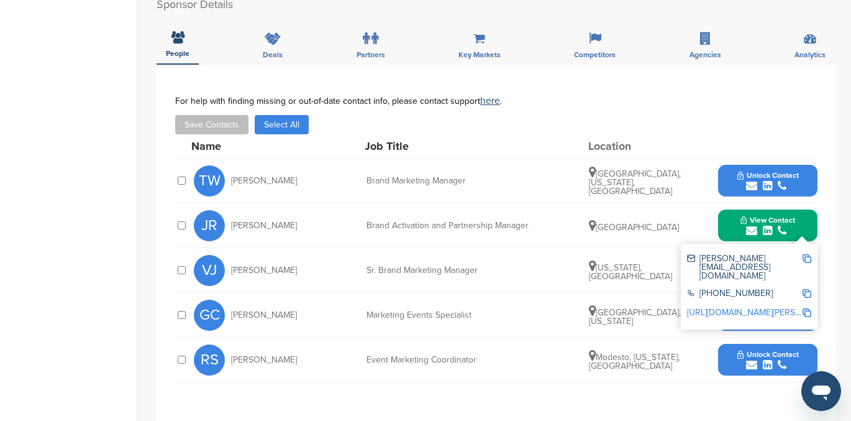
click at [759, 307] on link "http://www.linkedin.com/in/jillian-spaeth" at bounding box center [763, 312] width 152 height 11
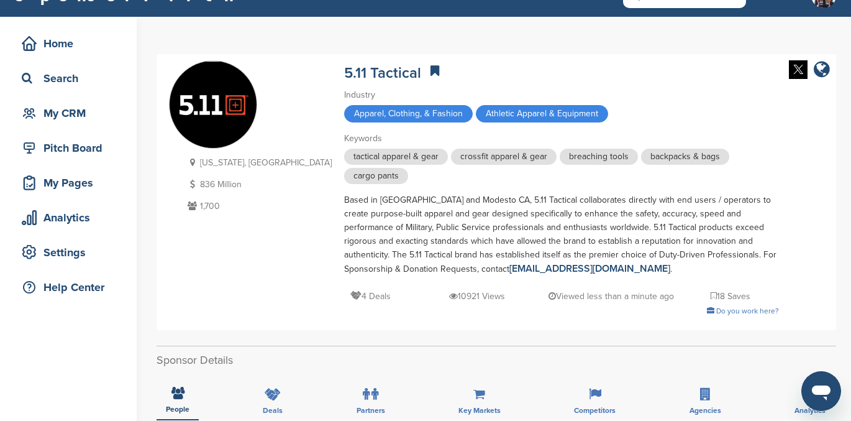
scroll to position [0, 0]
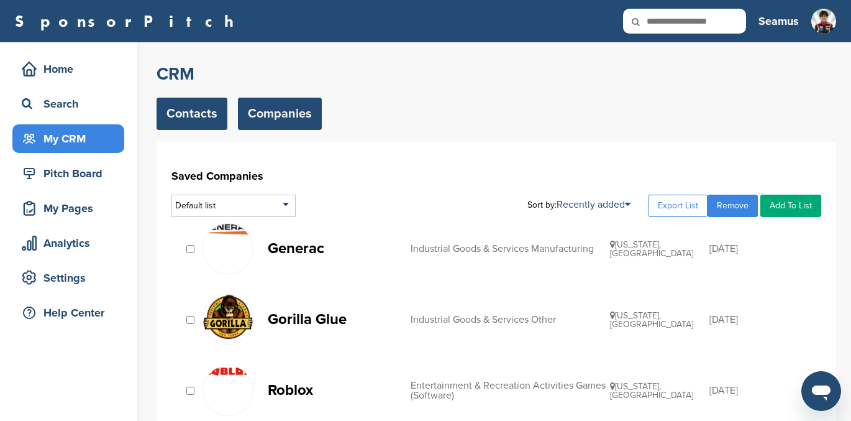
click at [190, 116] on link "Contacts" at bounding box center [192, 114] width 71 height 32
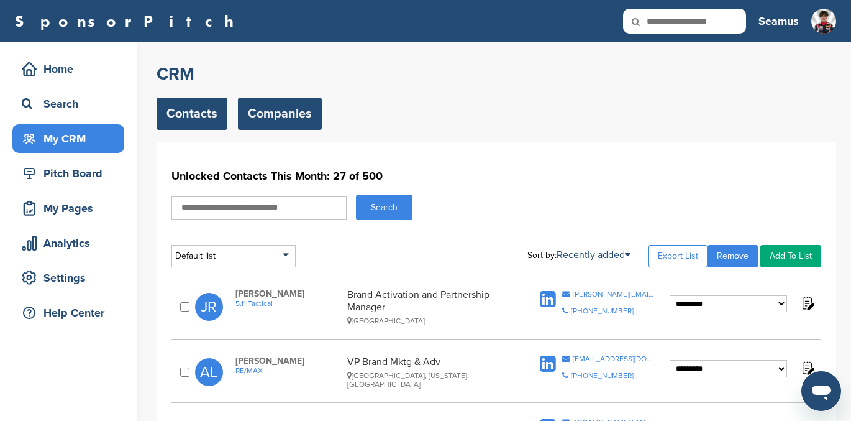
click at [279, 109] on link "Companies" at bounding box center [280, 114] width 84 height 32
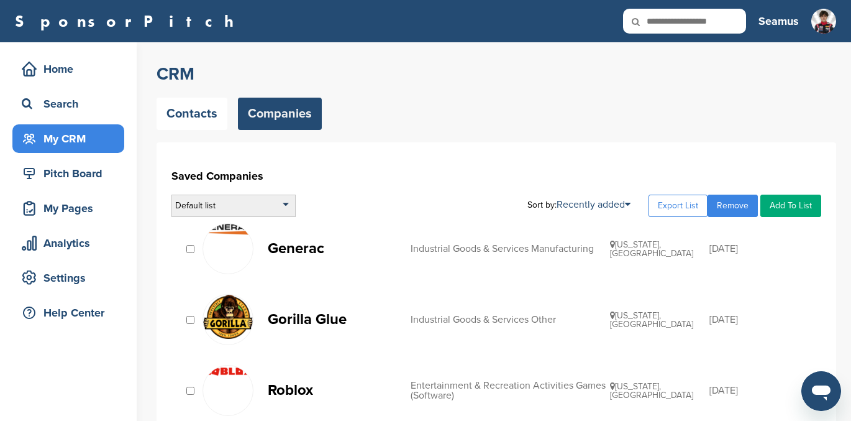
click at [258, 206] on div "Default list" at bounding box center [234, 206] width 124 height 22
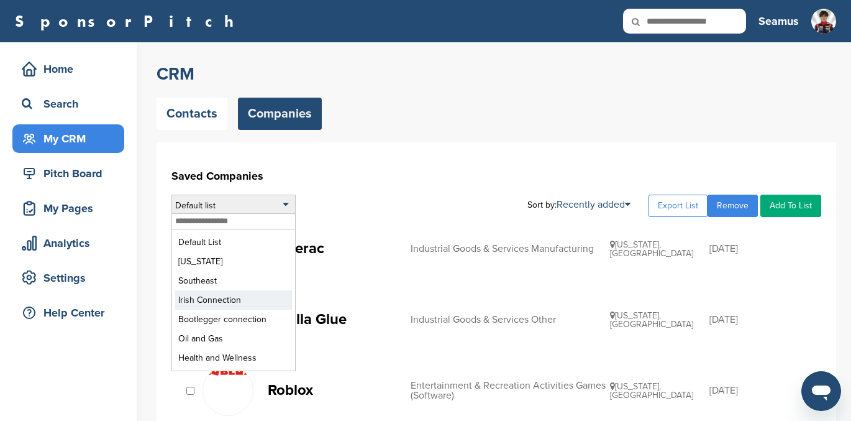
click at [232, 299] on li "Irish Connection" at bounding box center [233, 299] width 117 height 19
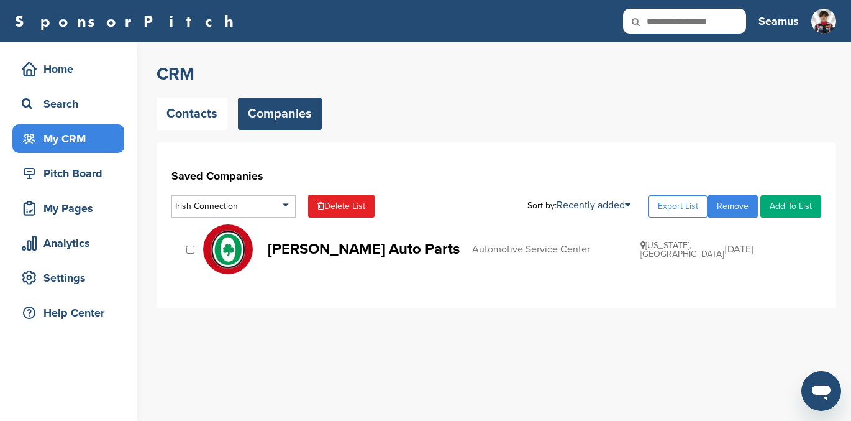
click at [309, 248] on p "O'Reilly Auto Parts" at bounding box center [364, 249] width 192 height 16
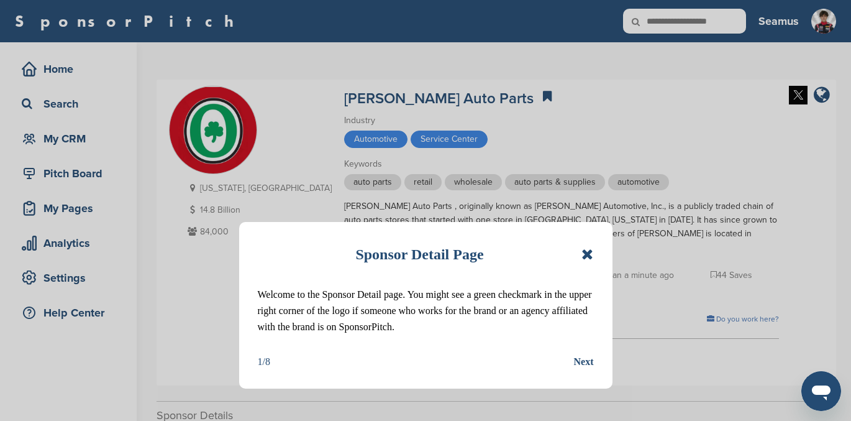
click at [580, 250] on div "Sponsor Detail Page" at bounding box center [426, 254] width 336 height 27
click at [586, 250] on icon at bounding box center [588, 254] width 12 height 15
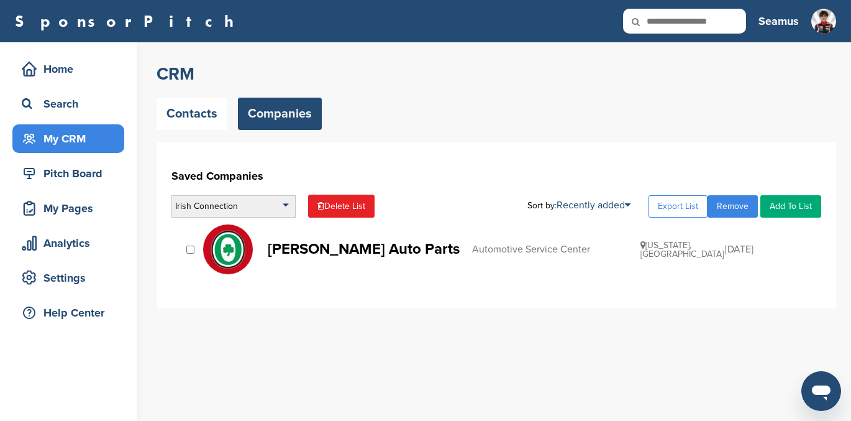
click at [259, 208] on div "Irish Connection" at bounding box center [234, 206] width 124 height 22
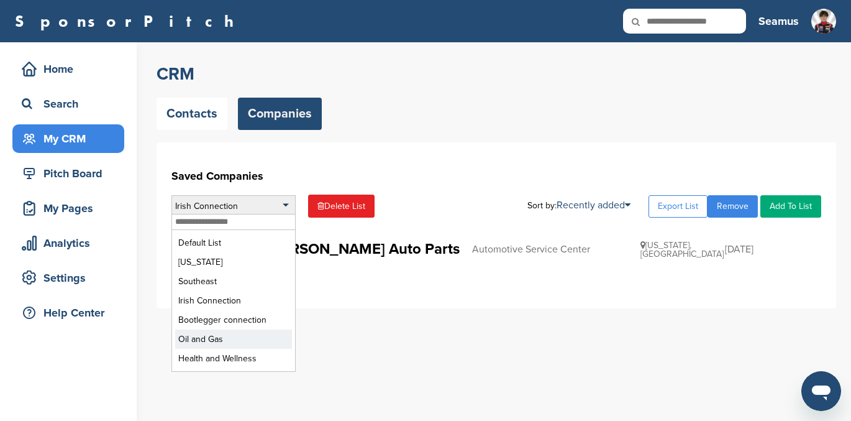
click at [238, 337] on li "Oil and Gas" at bounding box center [233, 338] width 117 height 19
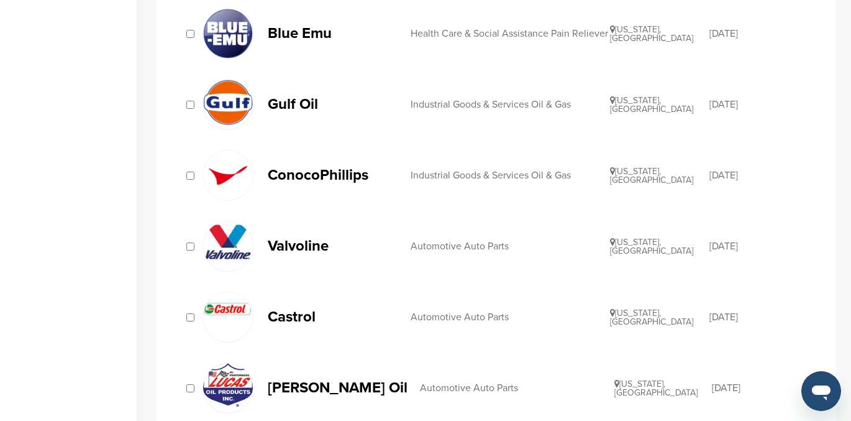
scroll to position [584, 0]
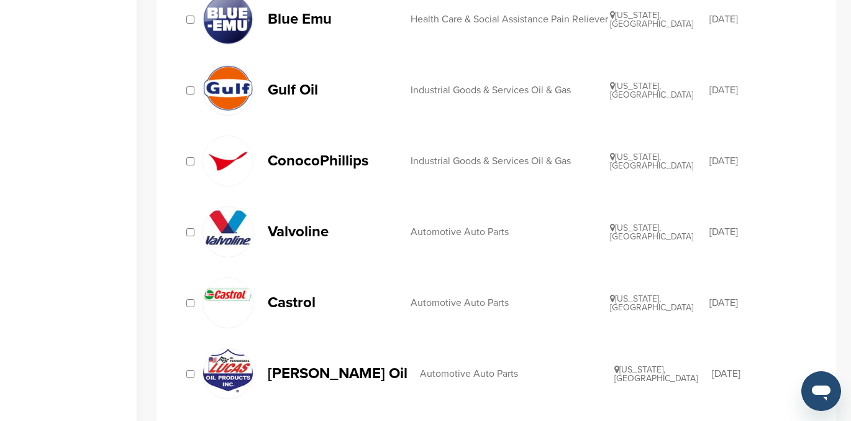
click at [306, 231] on p "Valvoline" at bounding box center [333, 232] width 131 height 16
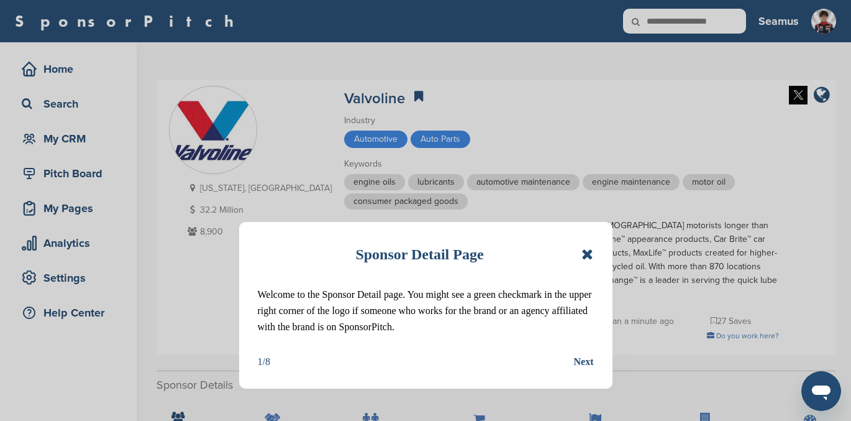
click at [585, 252] on icon at bounding box center [588, 254] width 12 height 15
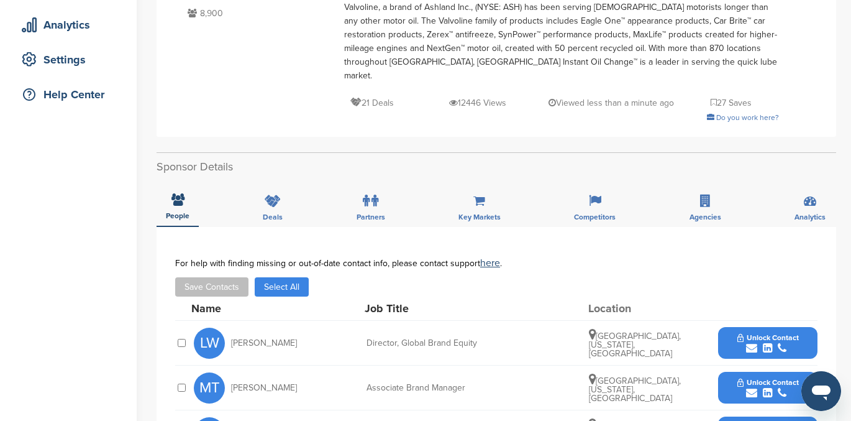
scroll to position [204, 0]
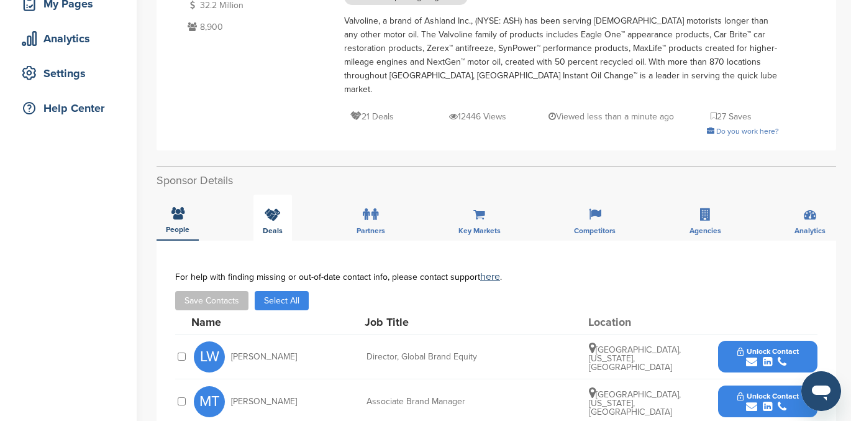
click at [274, 208] on icon at bounding box center [273, 214] width 16 height 12
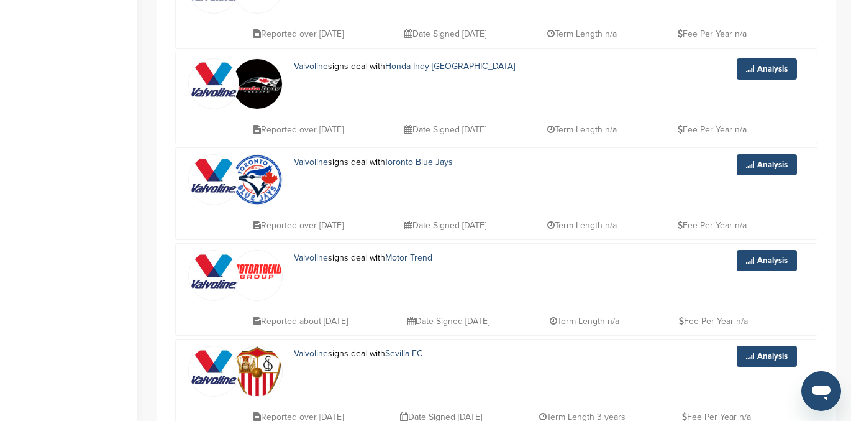
scroll to position [0, 0]
